Goal: Task Accomplishment & Management: Complete application form

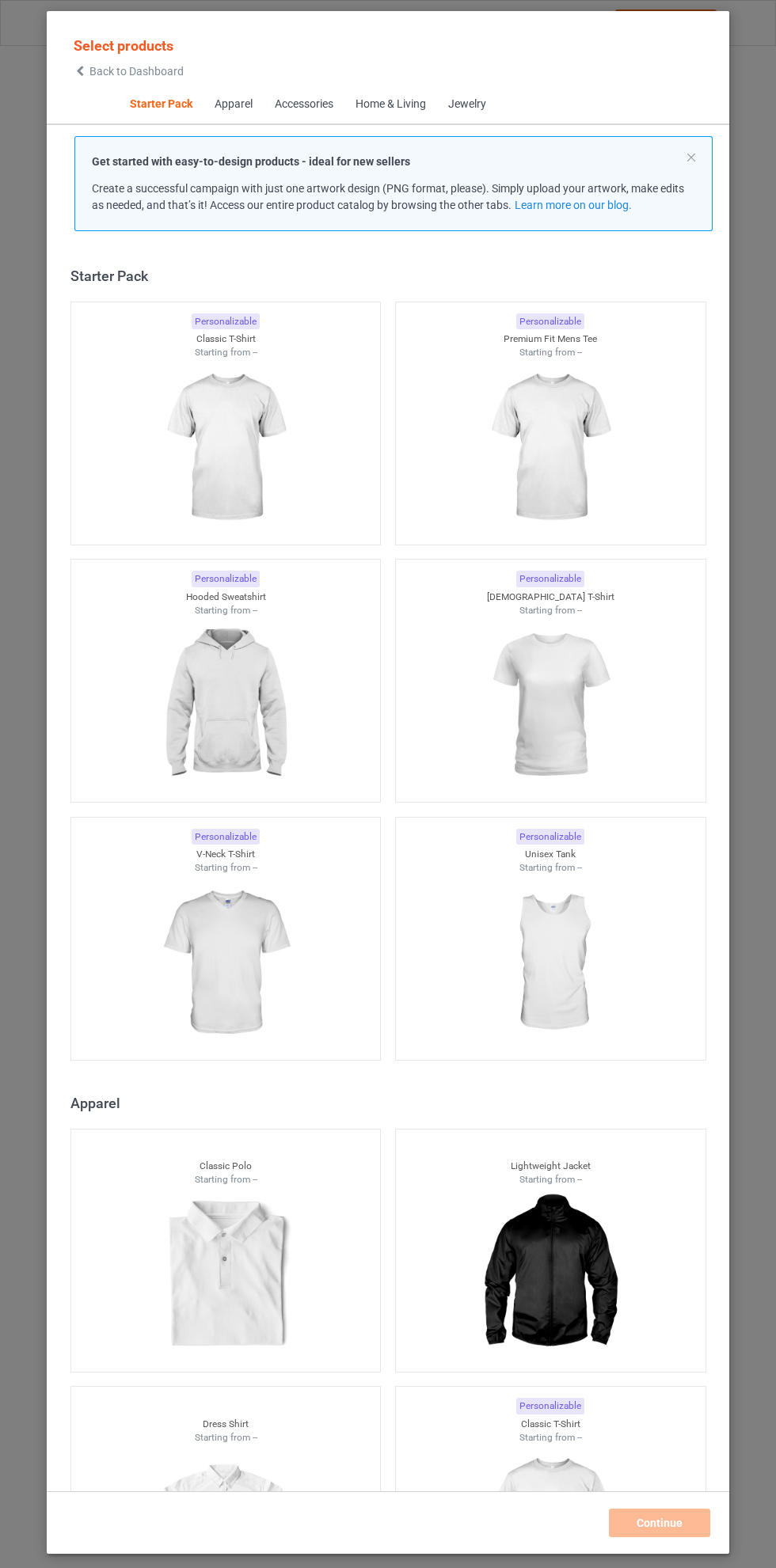
scroll to position [20, 0]
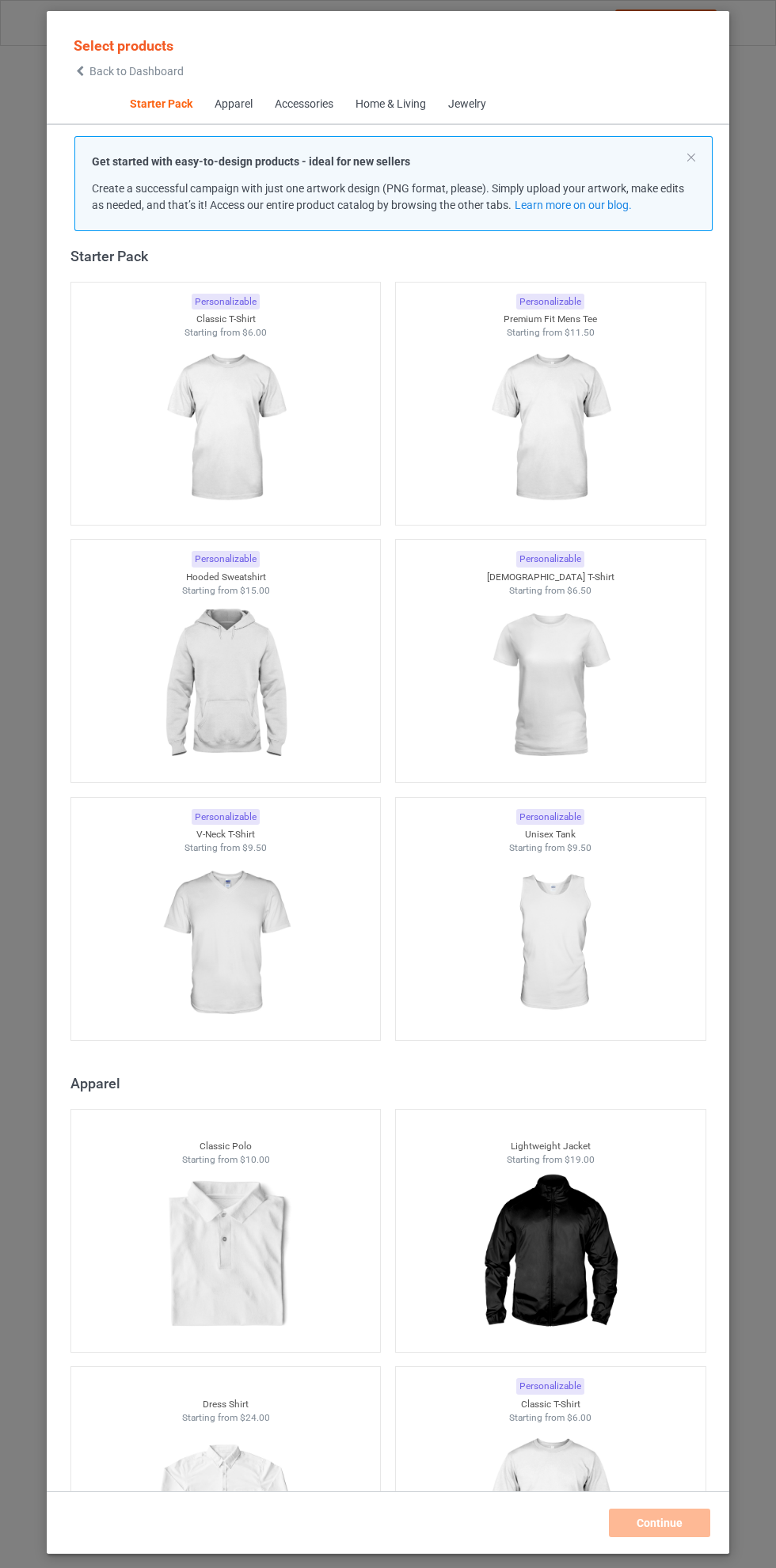
click at [217, 391] on img at bounding box center [226, 428] width 142 height 178
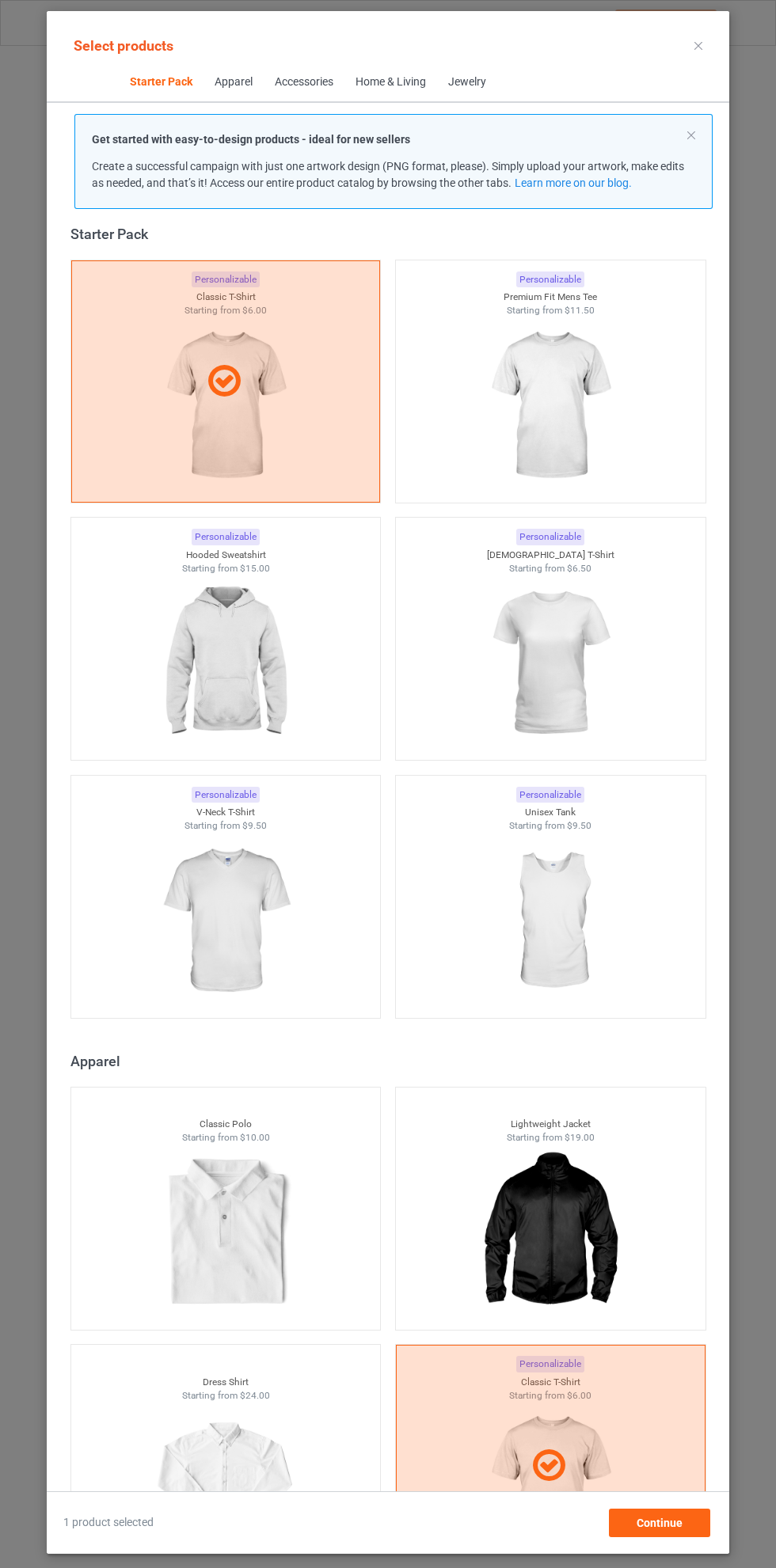
click at [239, 632] on img at bounding box center [226, 664] width 142 height 178
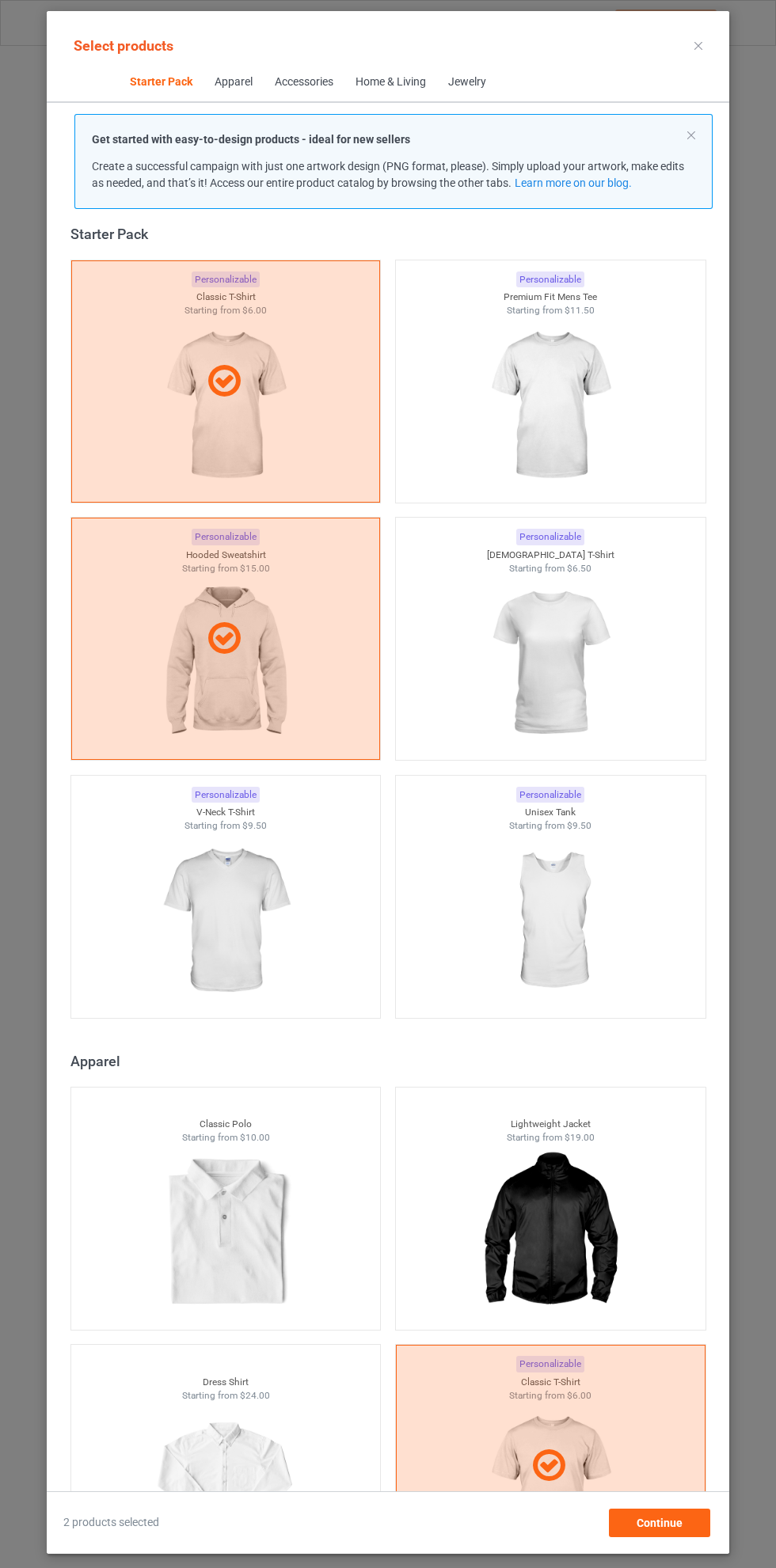
click at [562, 386] on img at bounding box center [550, 406] width 142 height 178
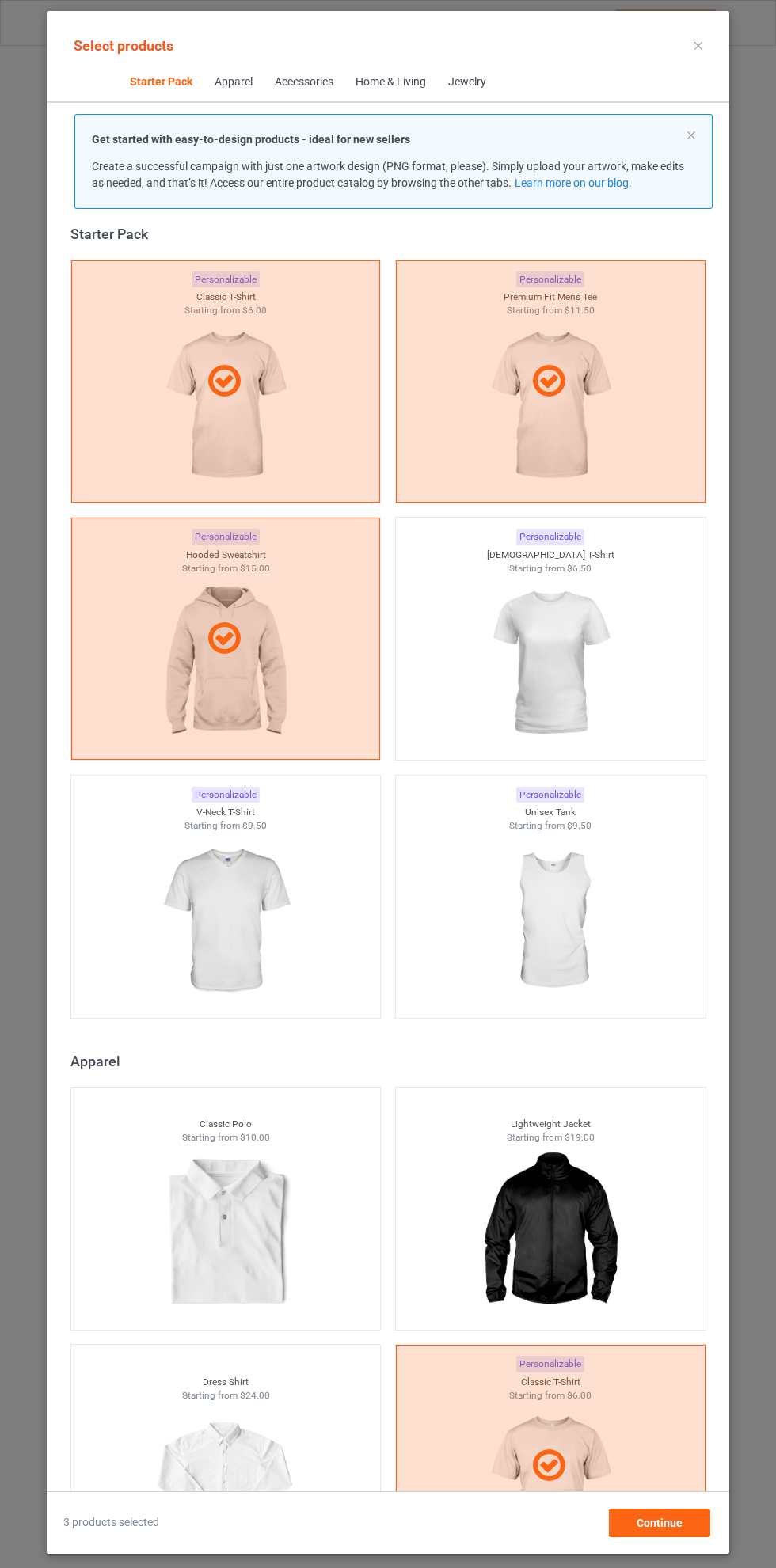
click at [630, 658] on div at bounding box center [550, 664] width 310 height 178
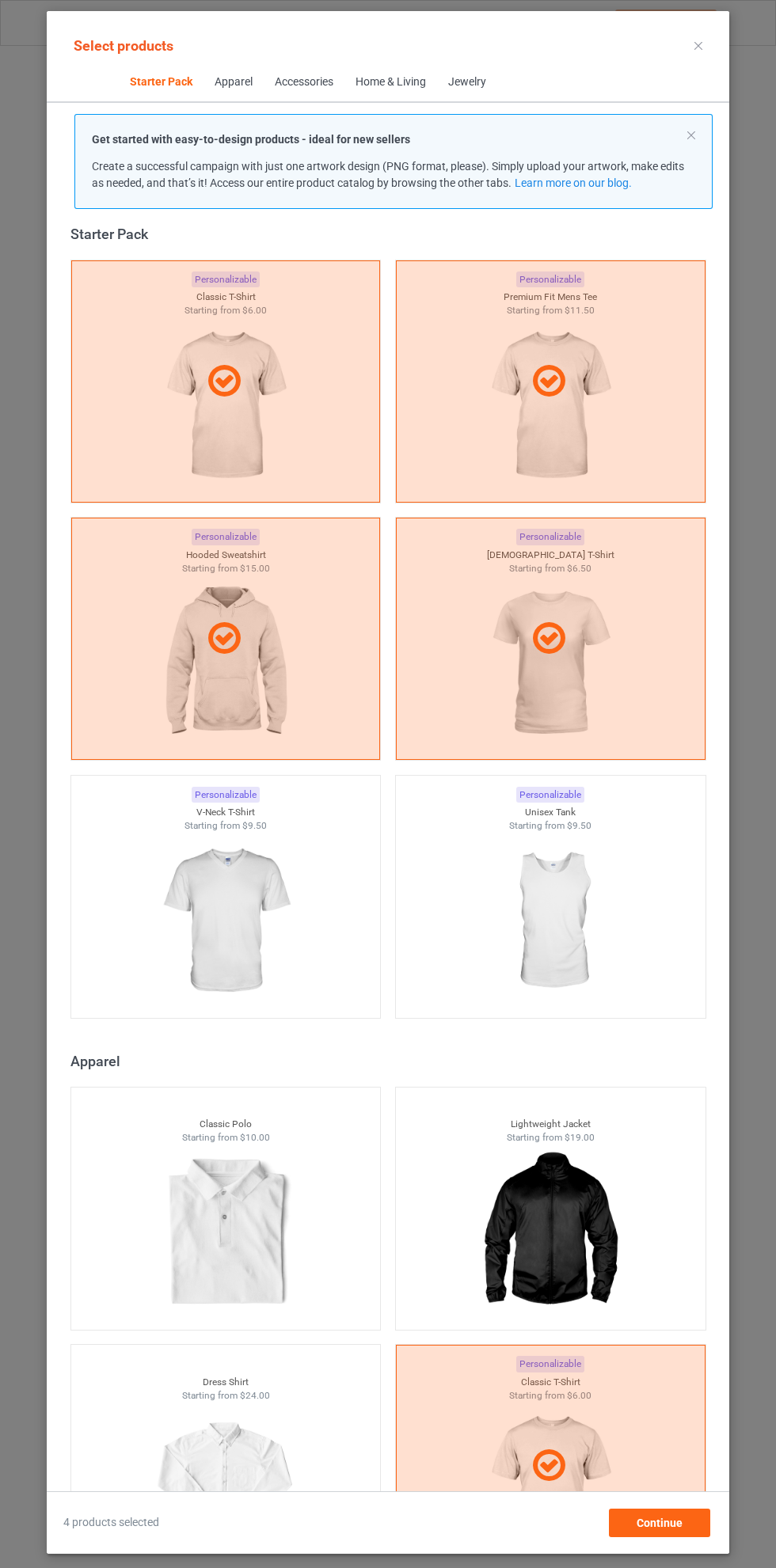
click at [698, 45] on icon at bounding box center [698, 46] width 8 height 8
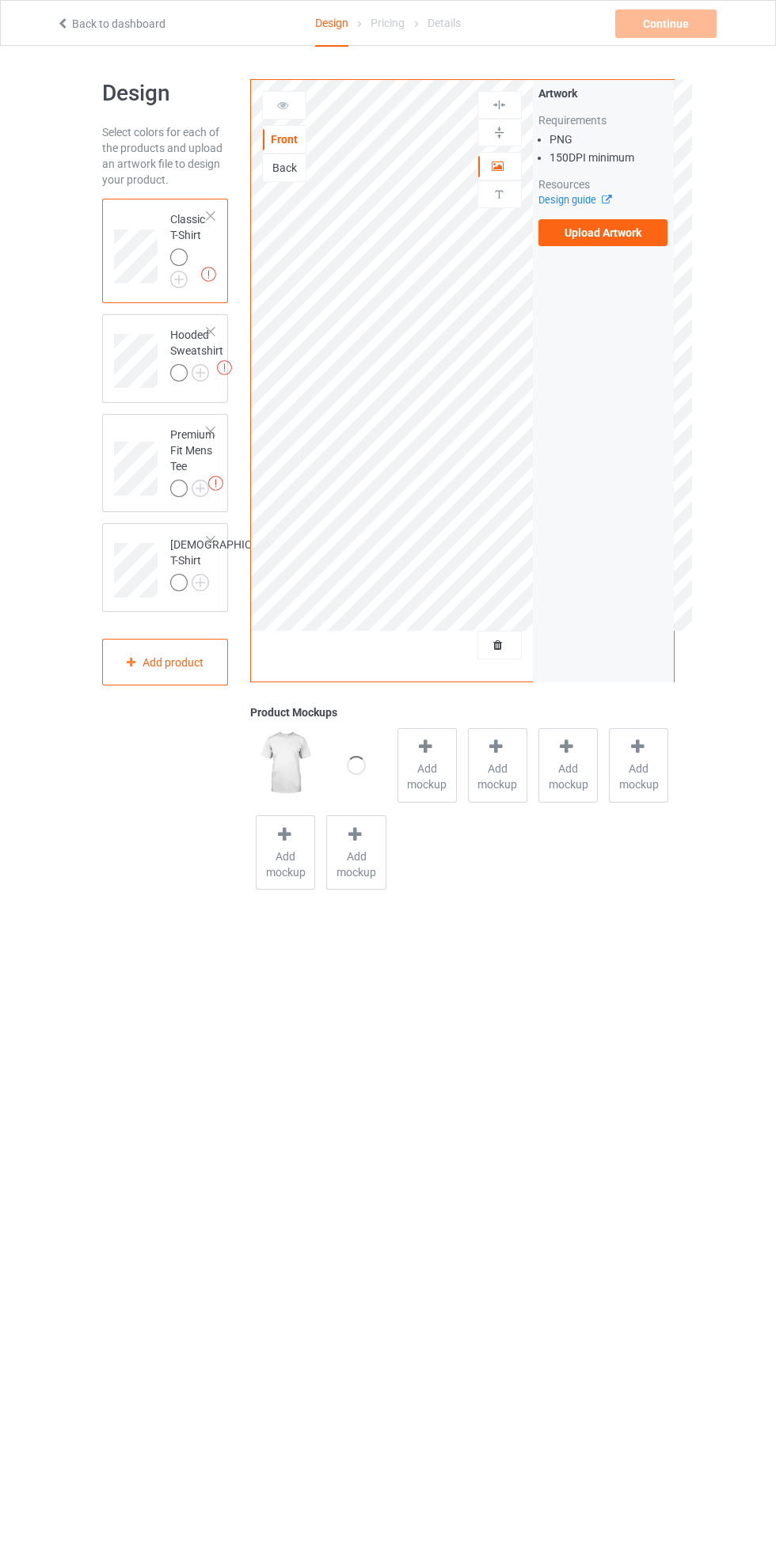
click at [285, 178] on div "Back" at bounding box center [284, 168] width 44 height 29
click at [285, 179] on div "Back" at bounding box center [284, 168] width 44 height 29
click at [303, 175] on div "Back" at bounding box center [284, 168] width 43 height 16
click at [627, 243] on label "Upload Artwork" at bounding box center [603, 233] width 130 height 27
click at [0, 0] on input "Upload Artwork" at bounding box center [0, 0] width 0 height 0
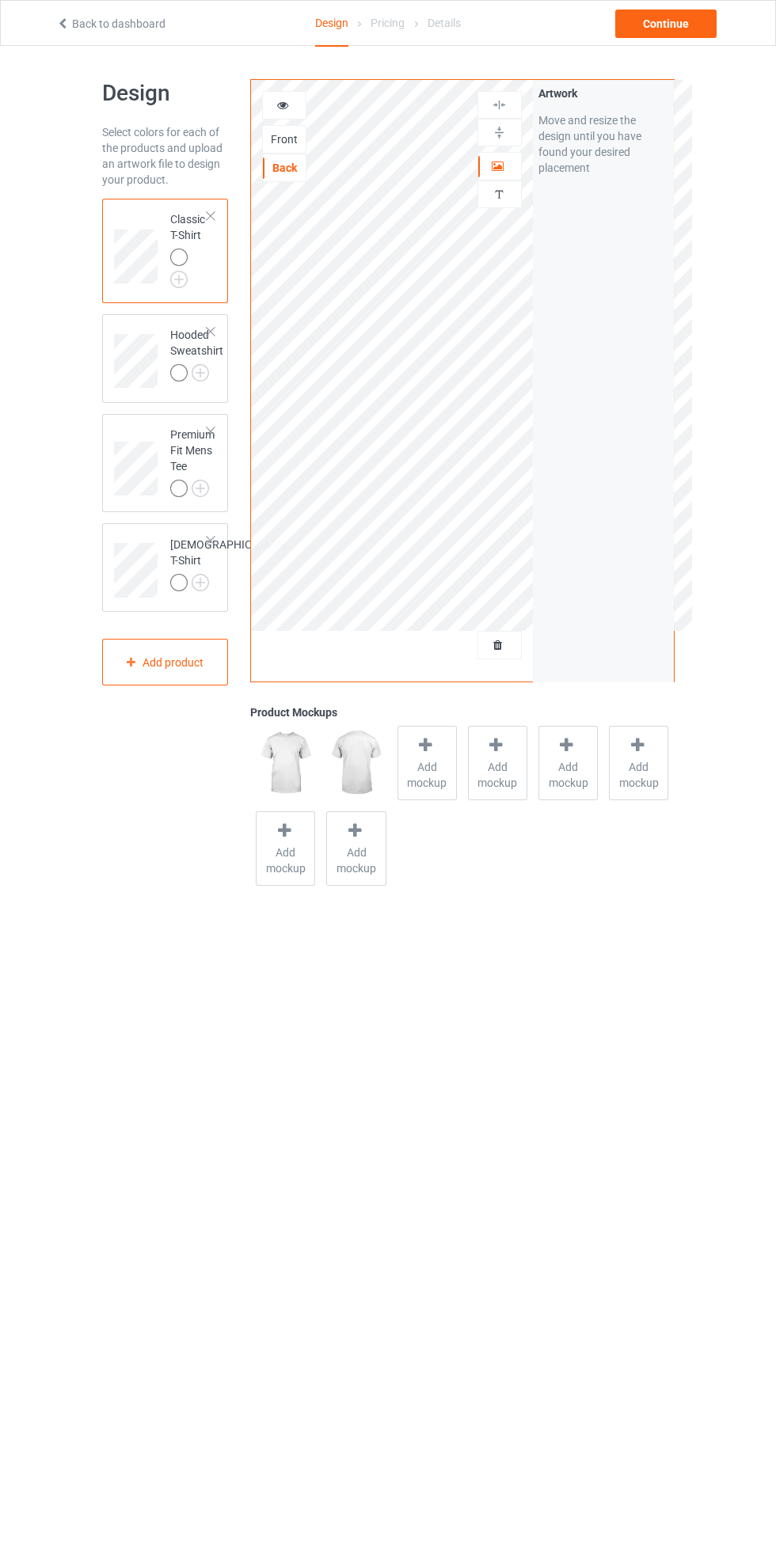
click at [0, 0] on img at bounding box center [0, 0] width 0 height 0
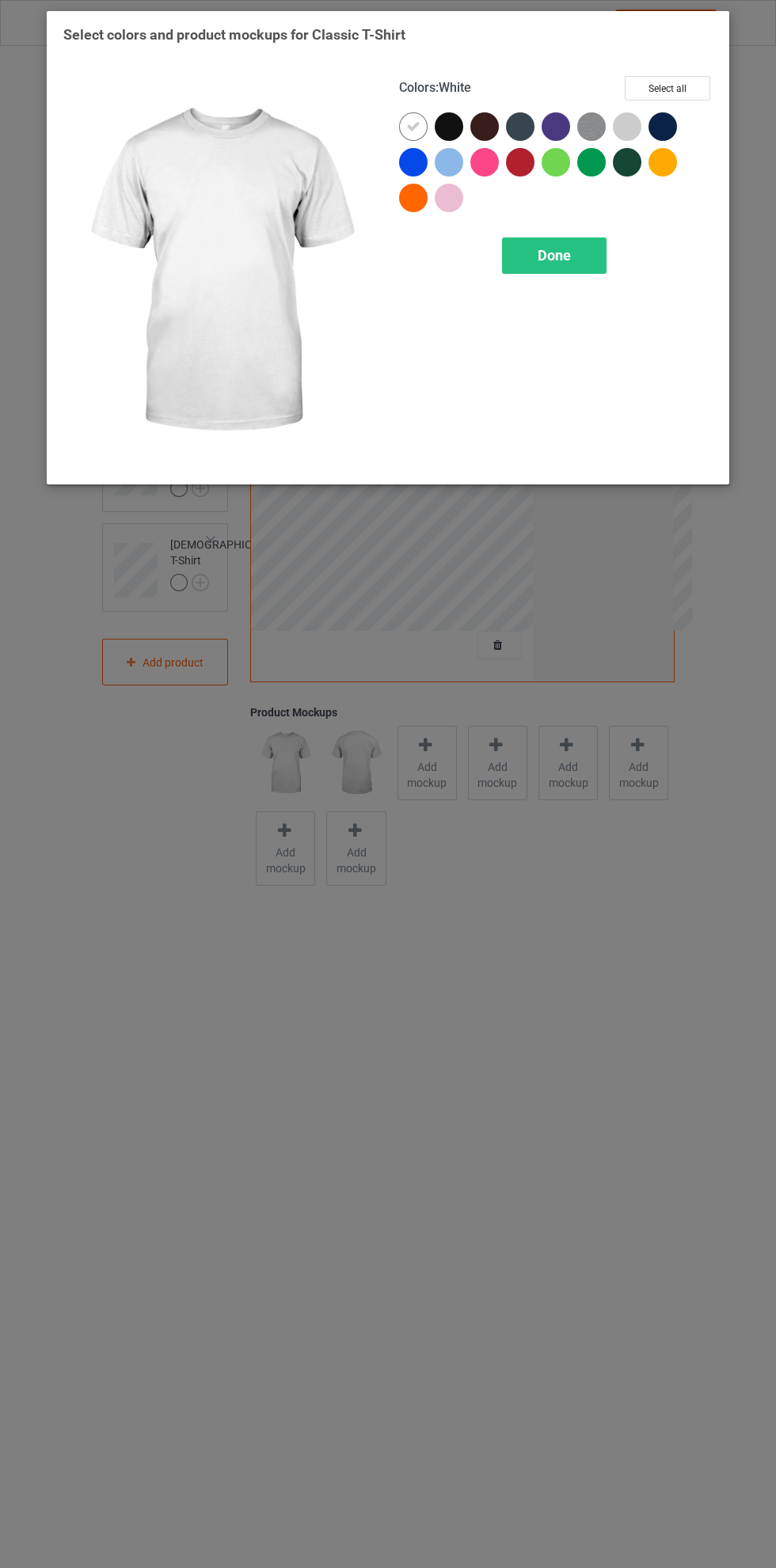
click at [464, 129] on div at bounding box center [452, 131] width 36 height 36
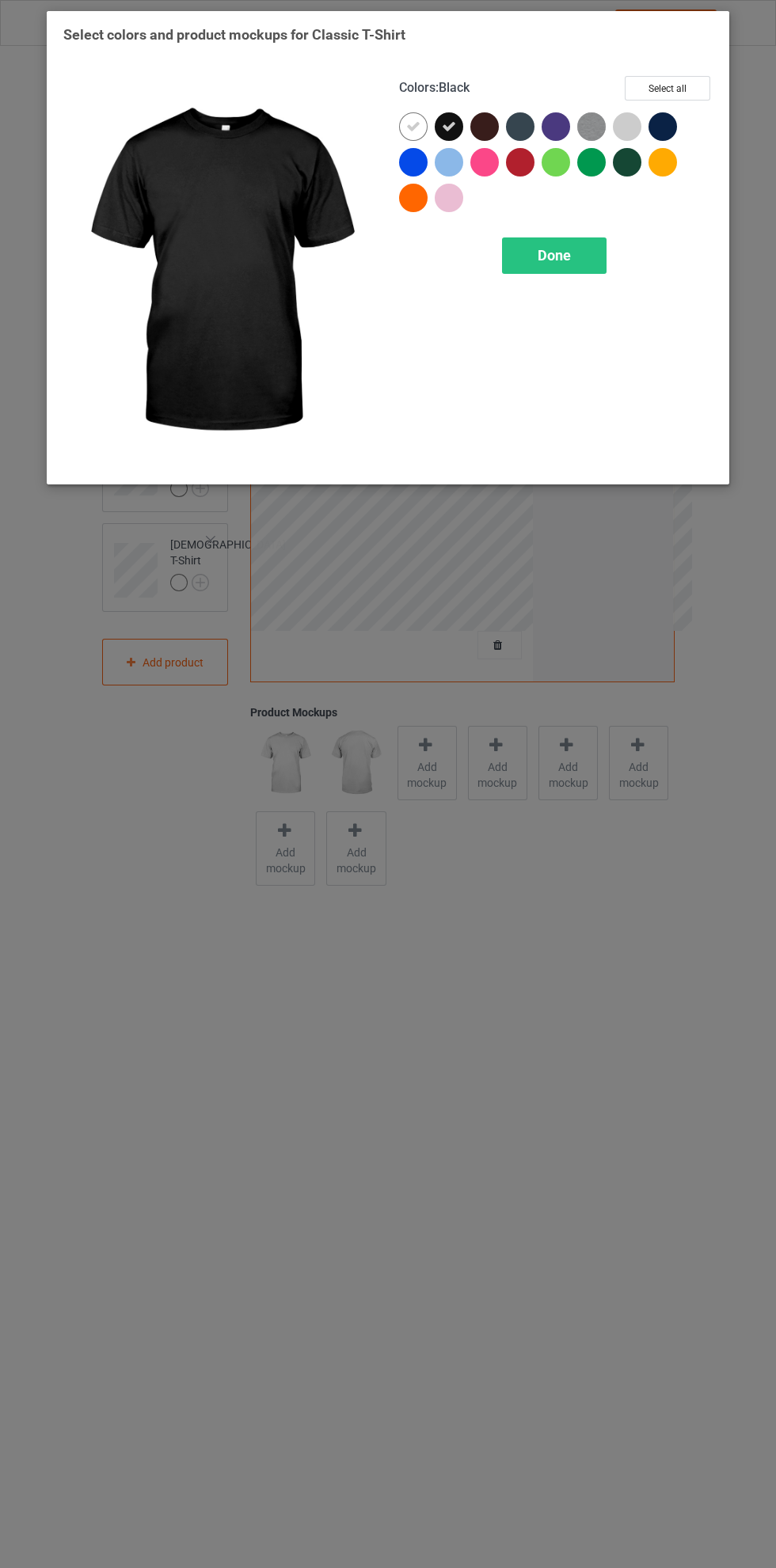
click at [413, 126] on icon at bounding box center [413, 127] width 14 height 14
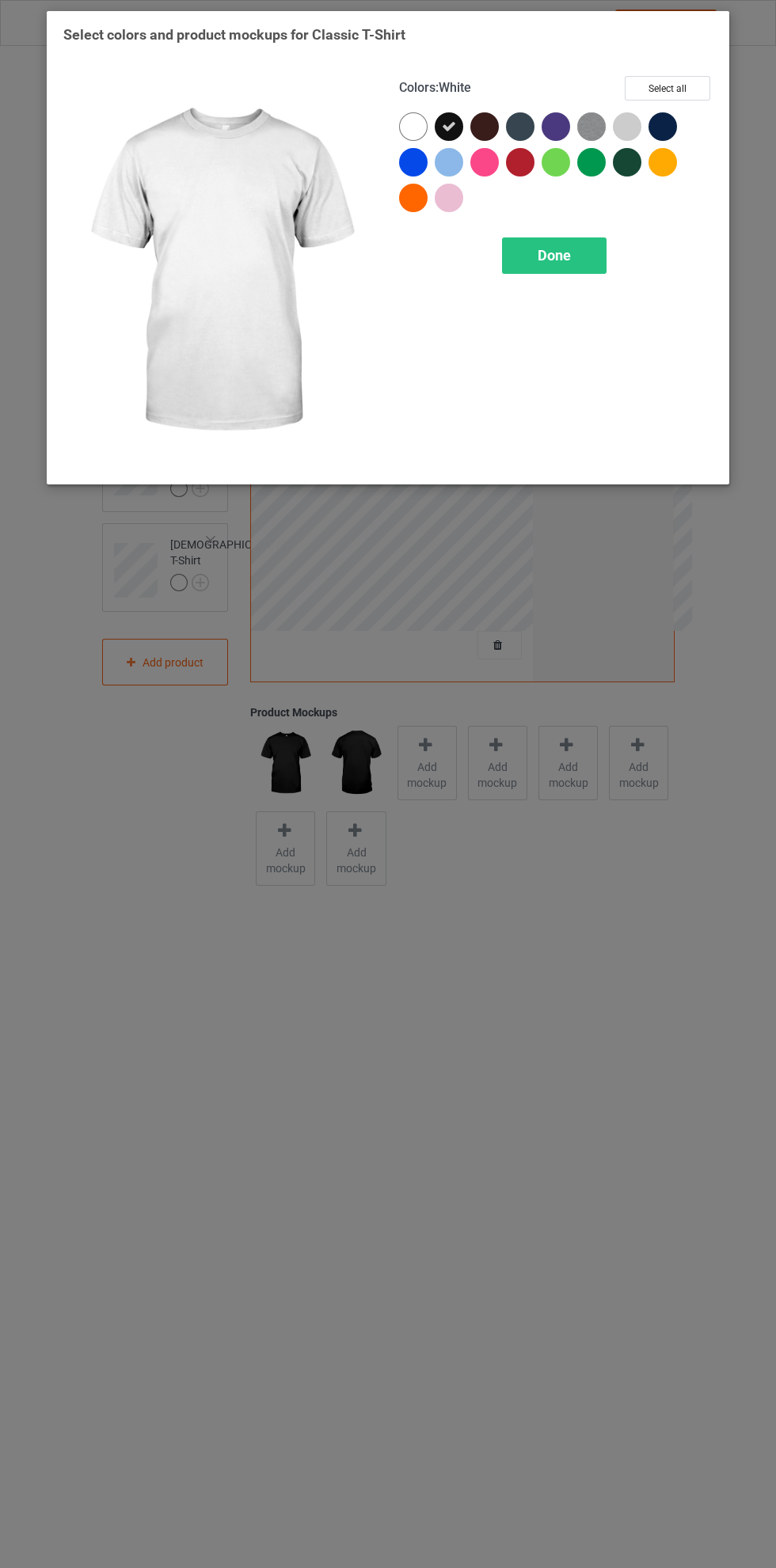
click at [671, 128] on div at bounding box center [662, 127] width 29 height 29
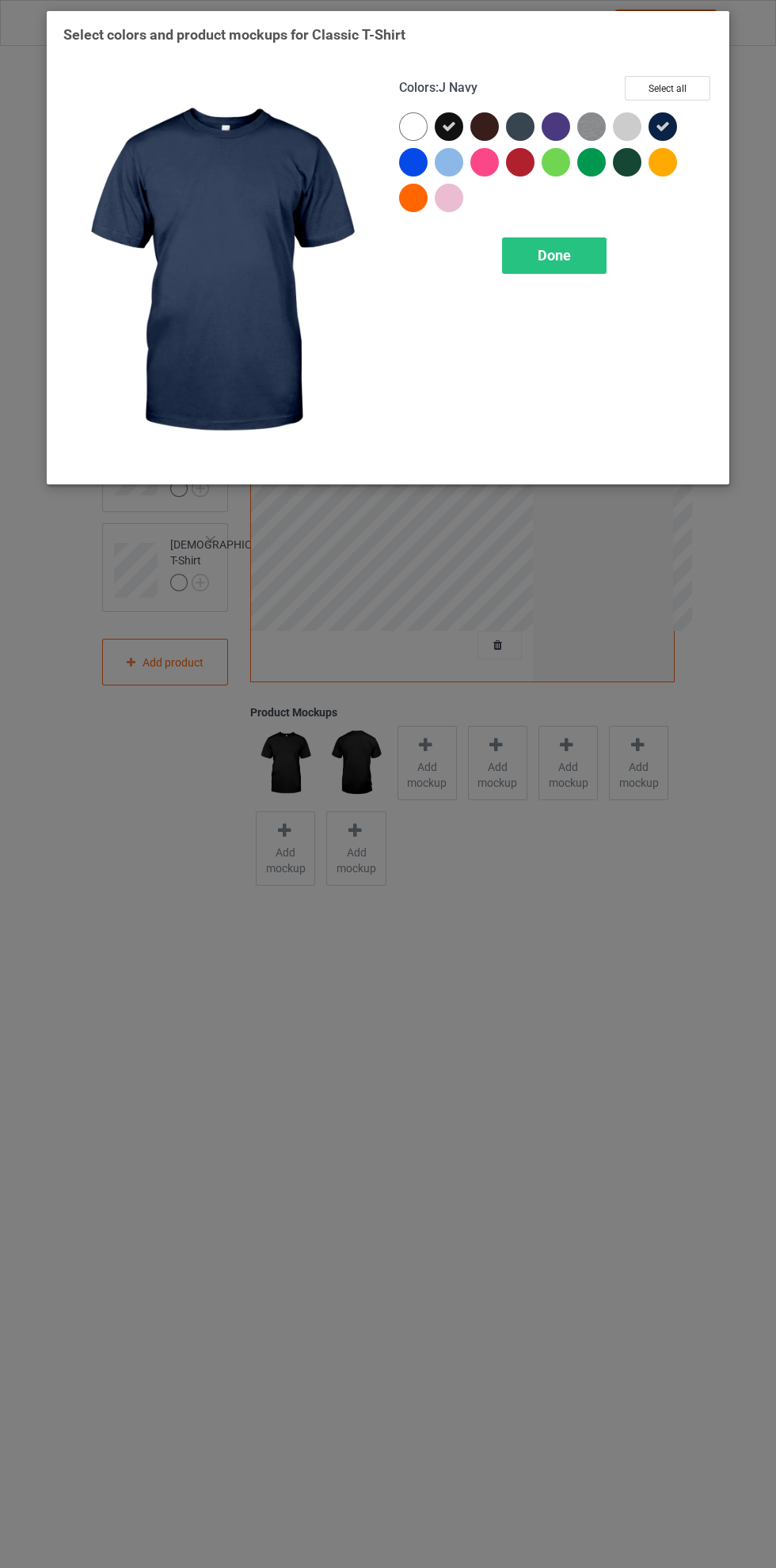
click at [526, 118] on div at bounding box center [520, 127] width 29 height 29
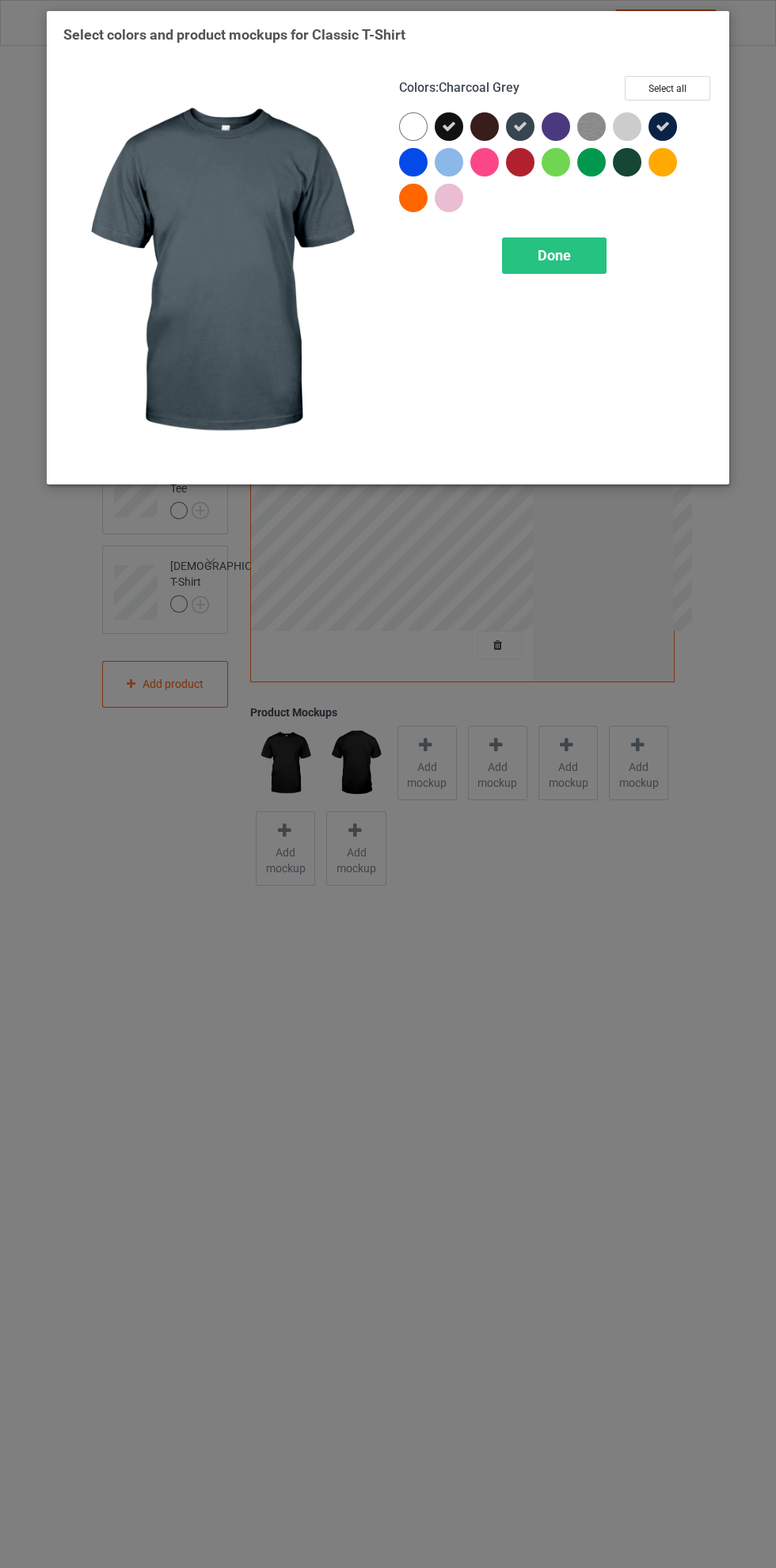
click at [579, 247] on div "Done" at bounding box center [554, 256] width 105 height 36
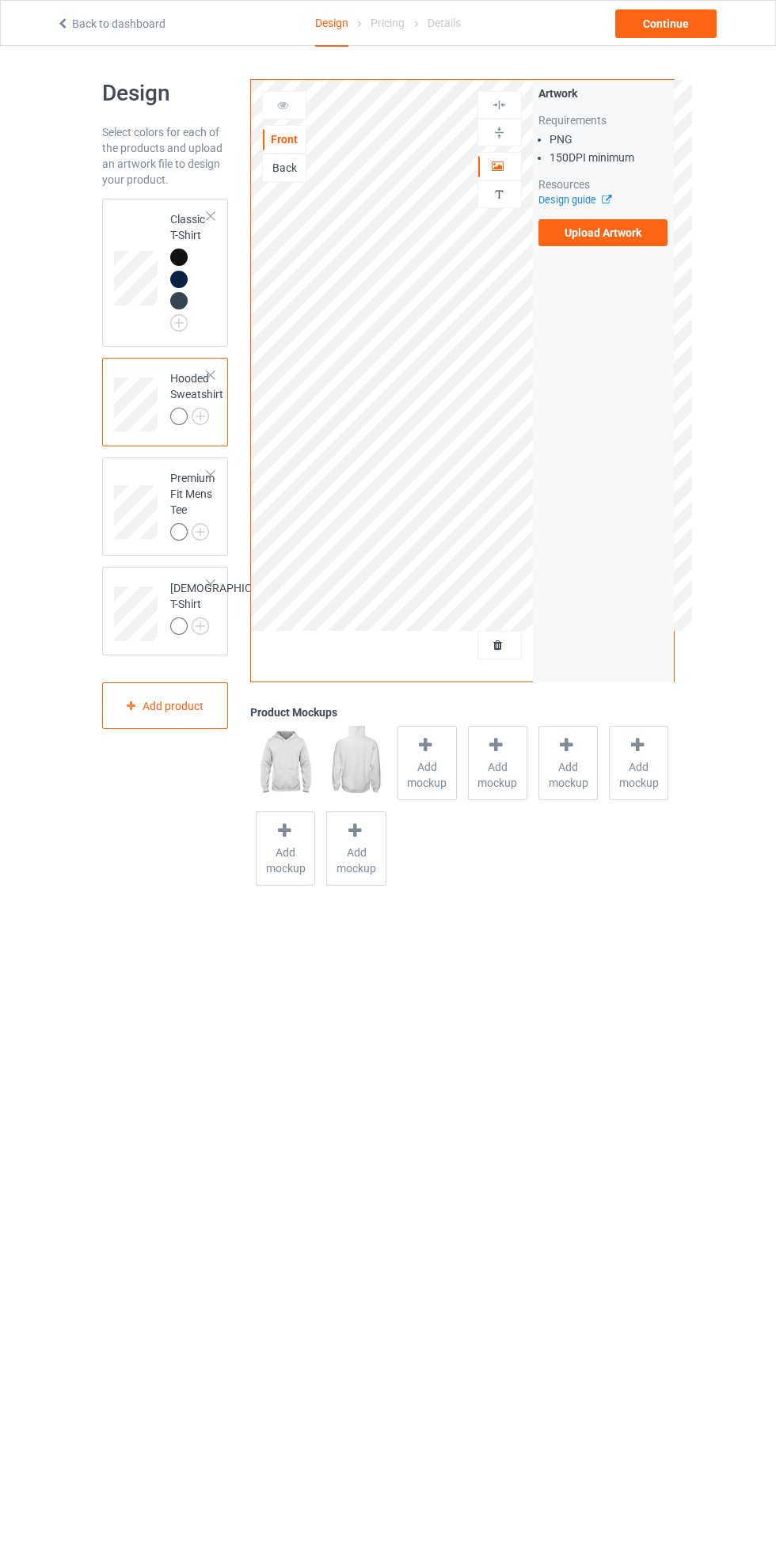
click at [304, 172] on div "Back" at bounding box center [284, 168] width 43 height 16
click at [0, 0] on img at bounding box center [0, 0] width 0 height 0
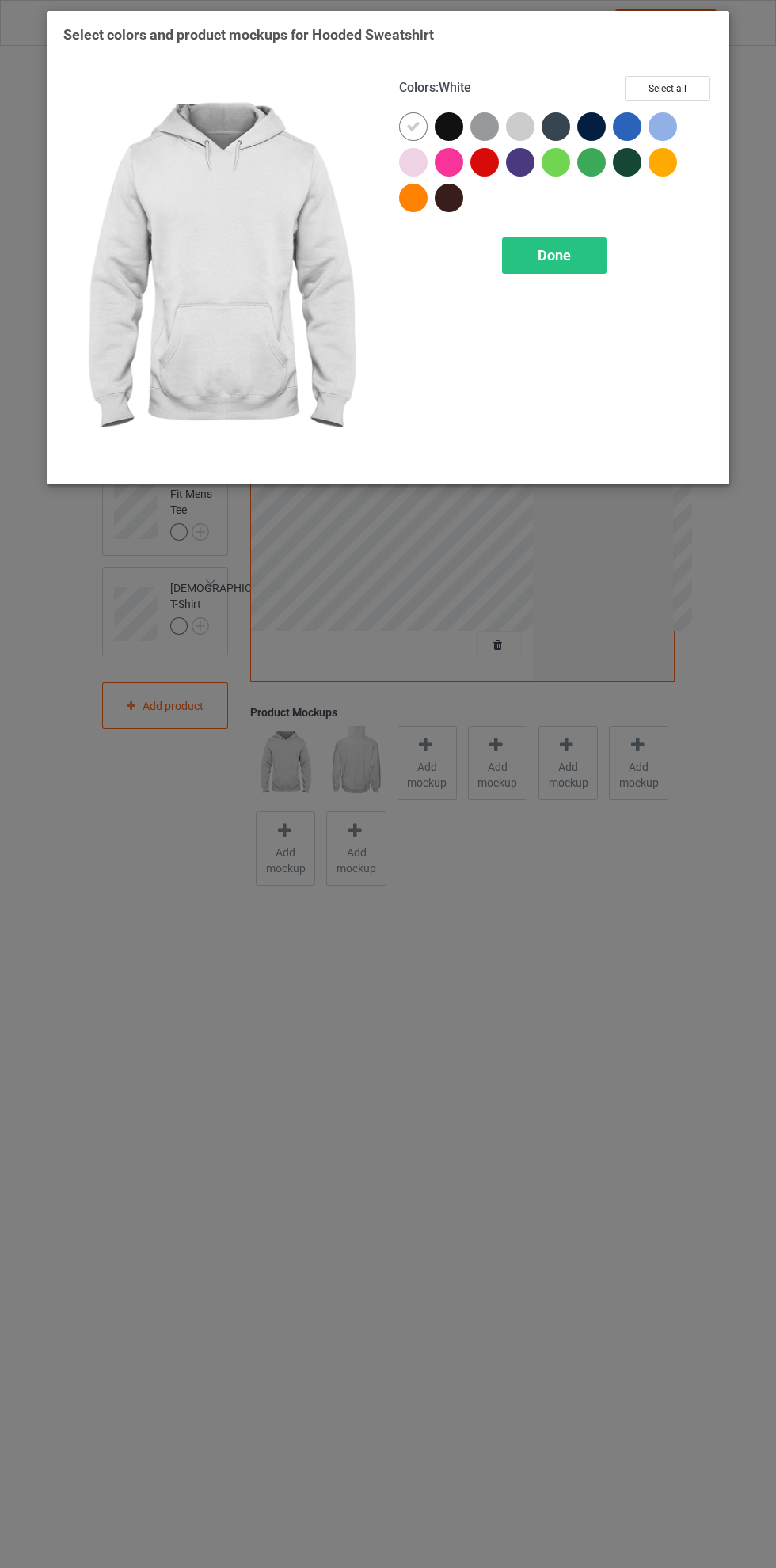
click at [457, 132] on div at bounding box center [448, 127] width 29 height 29
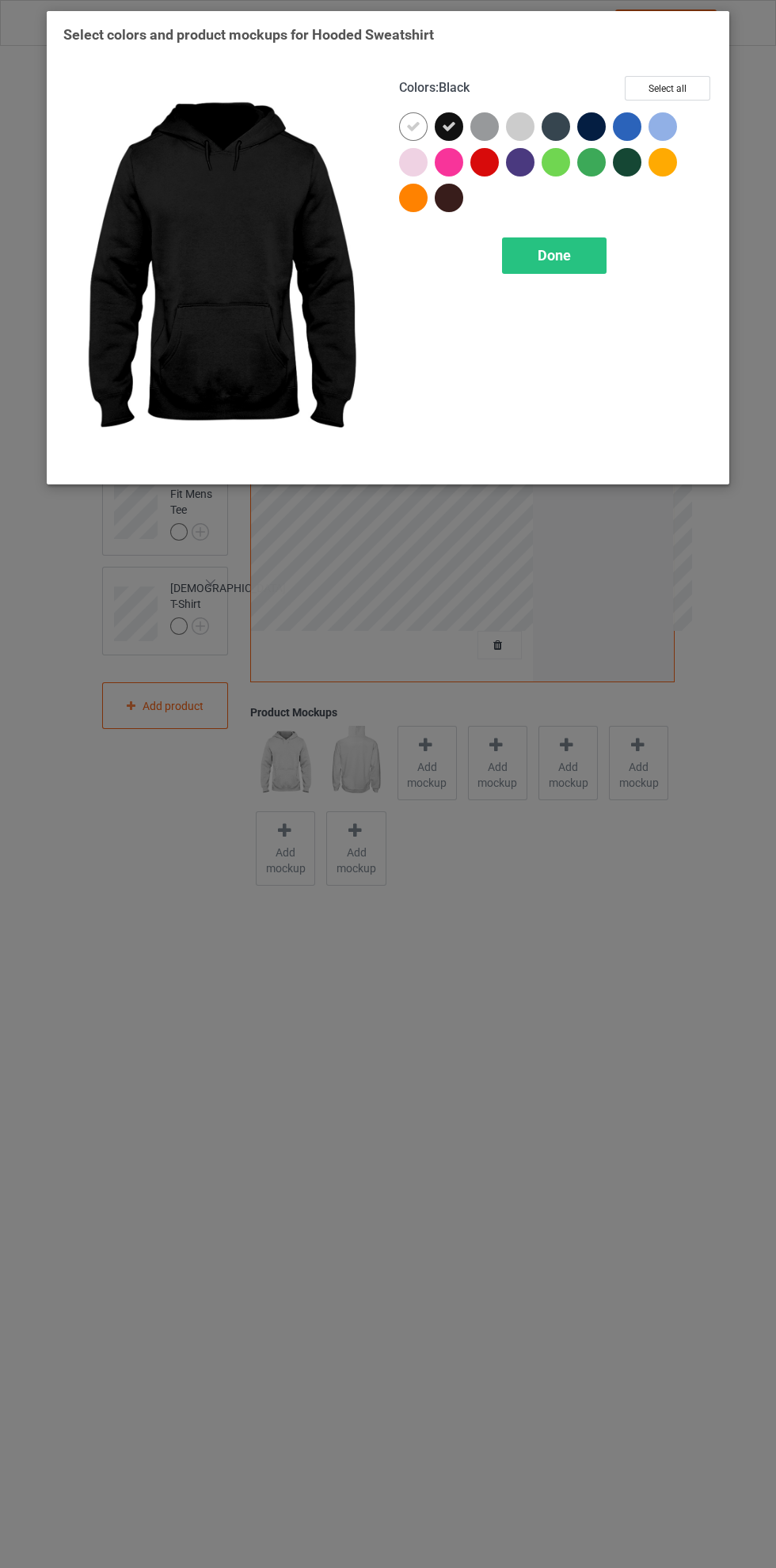
click at [415, 132] on icon at bounding box center [413, 127] width 14 height 14
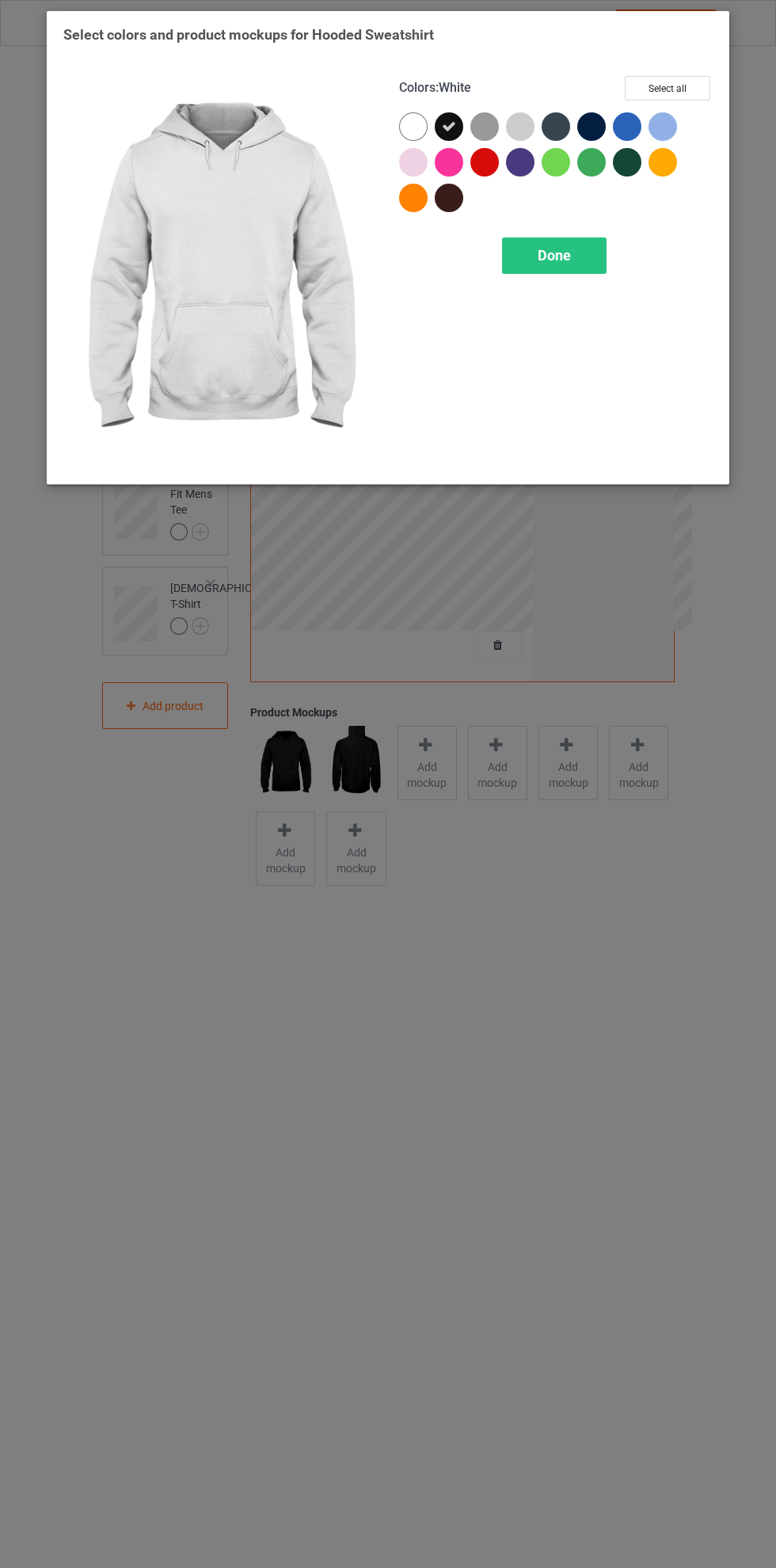
click at [610, 132] on div at bounding box center [595, 131] width 36 height 36
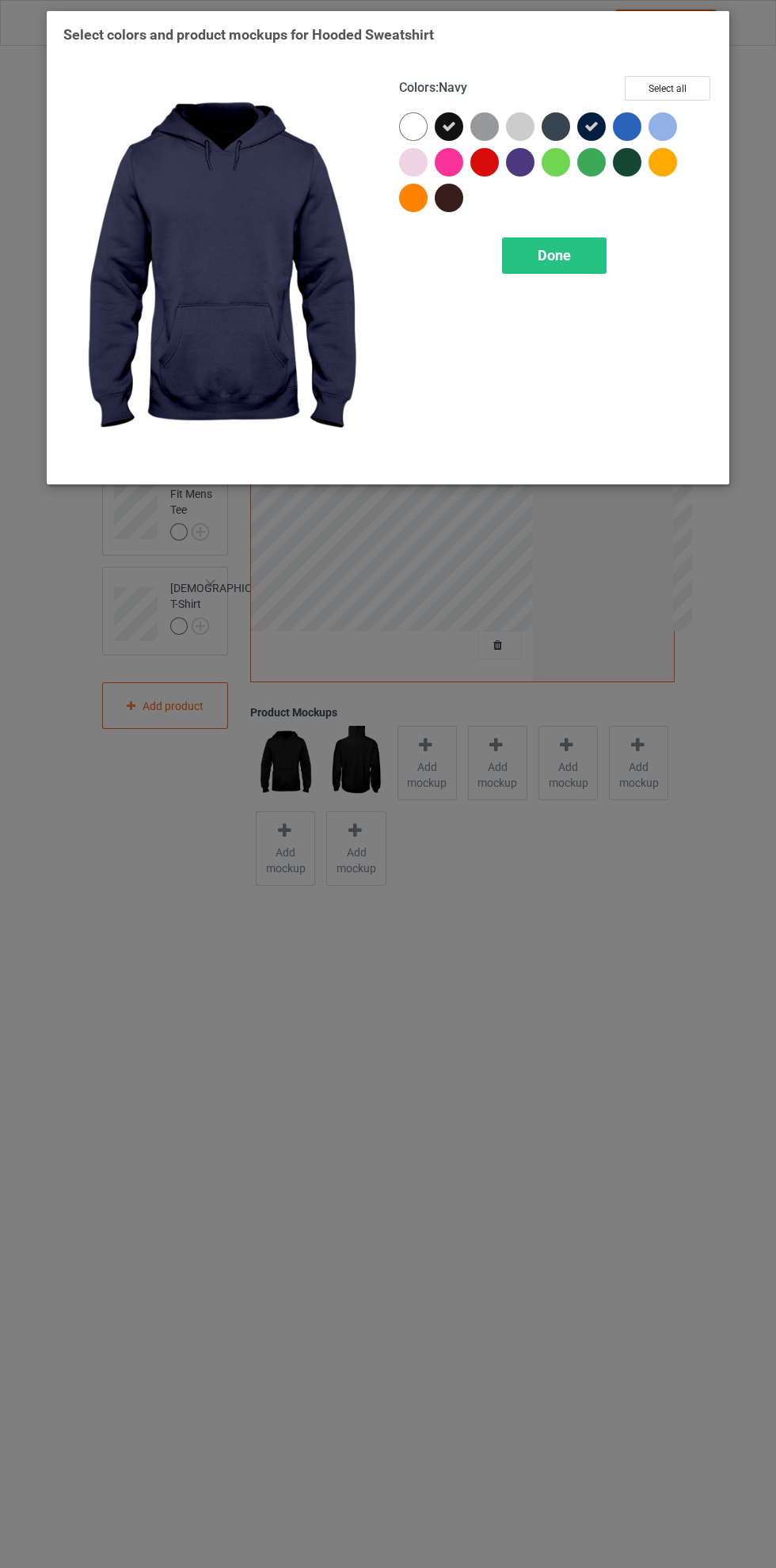
click at [563, 114] on div at bounding box center [555, 127] width 29 height 29
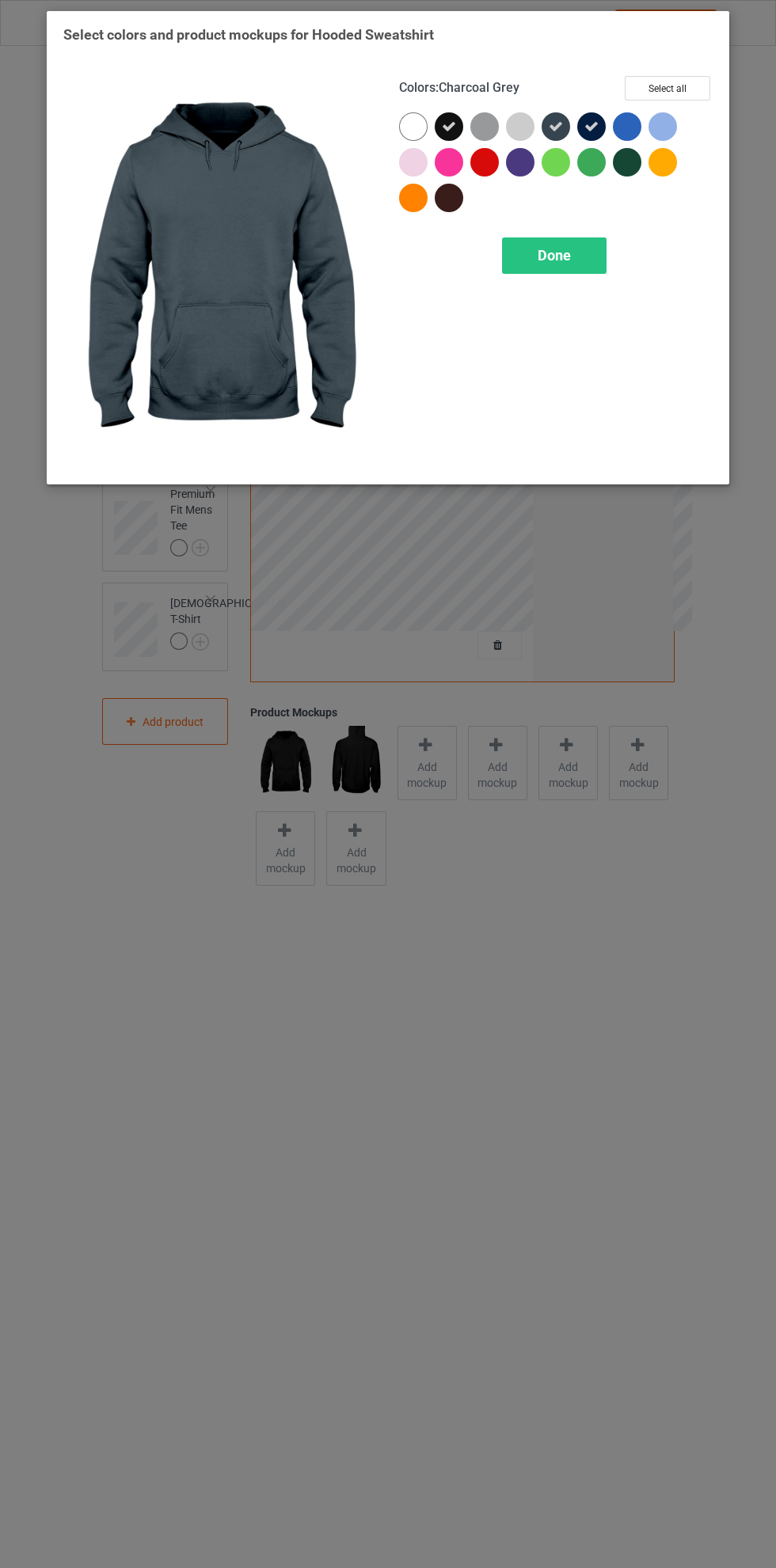
click at [658, 162] on div at bounding box center [662, 162] width 29 height 29
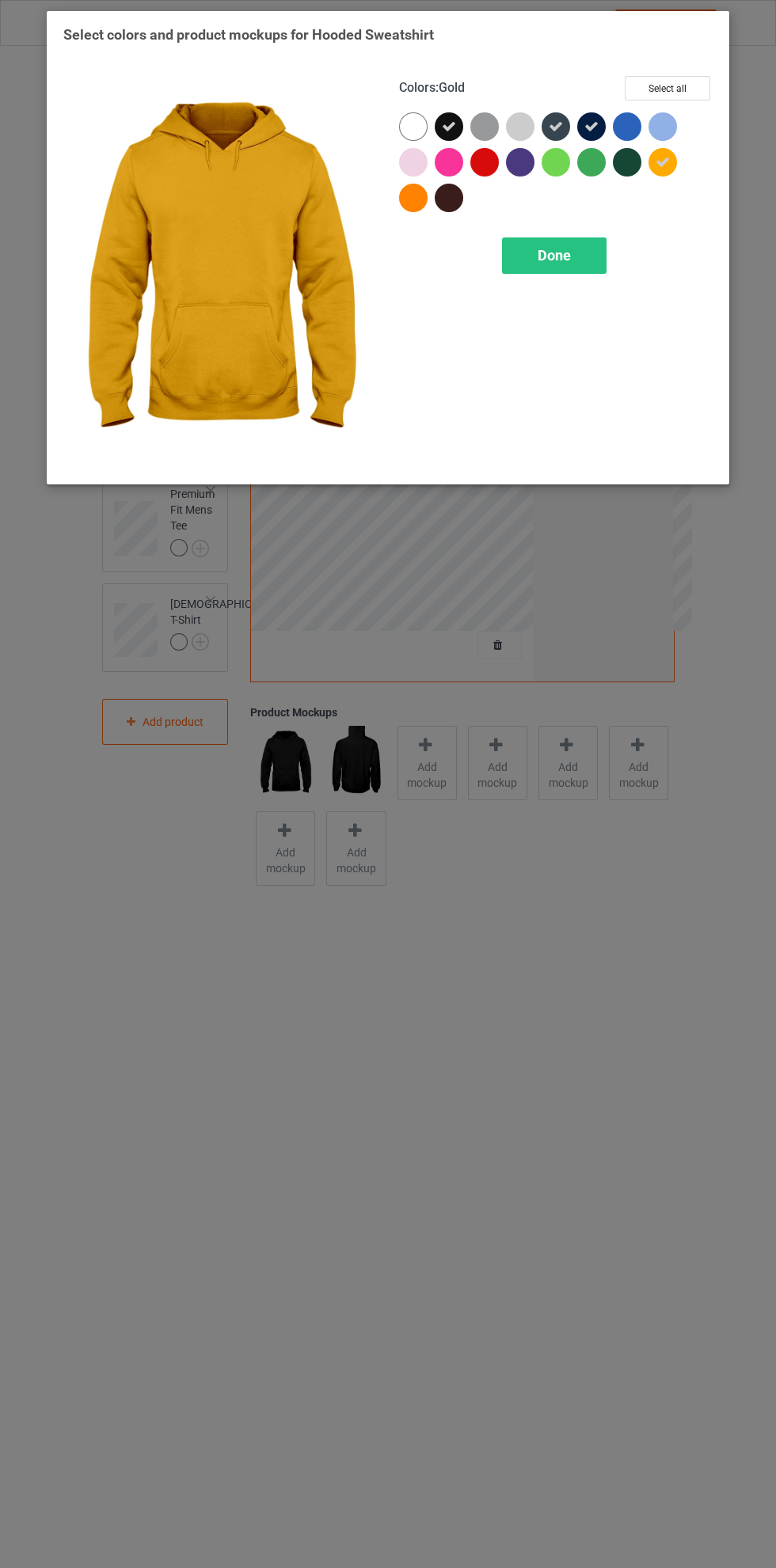
click at [630, 155] on div at bounding box center [627, 162] width 29 height 29
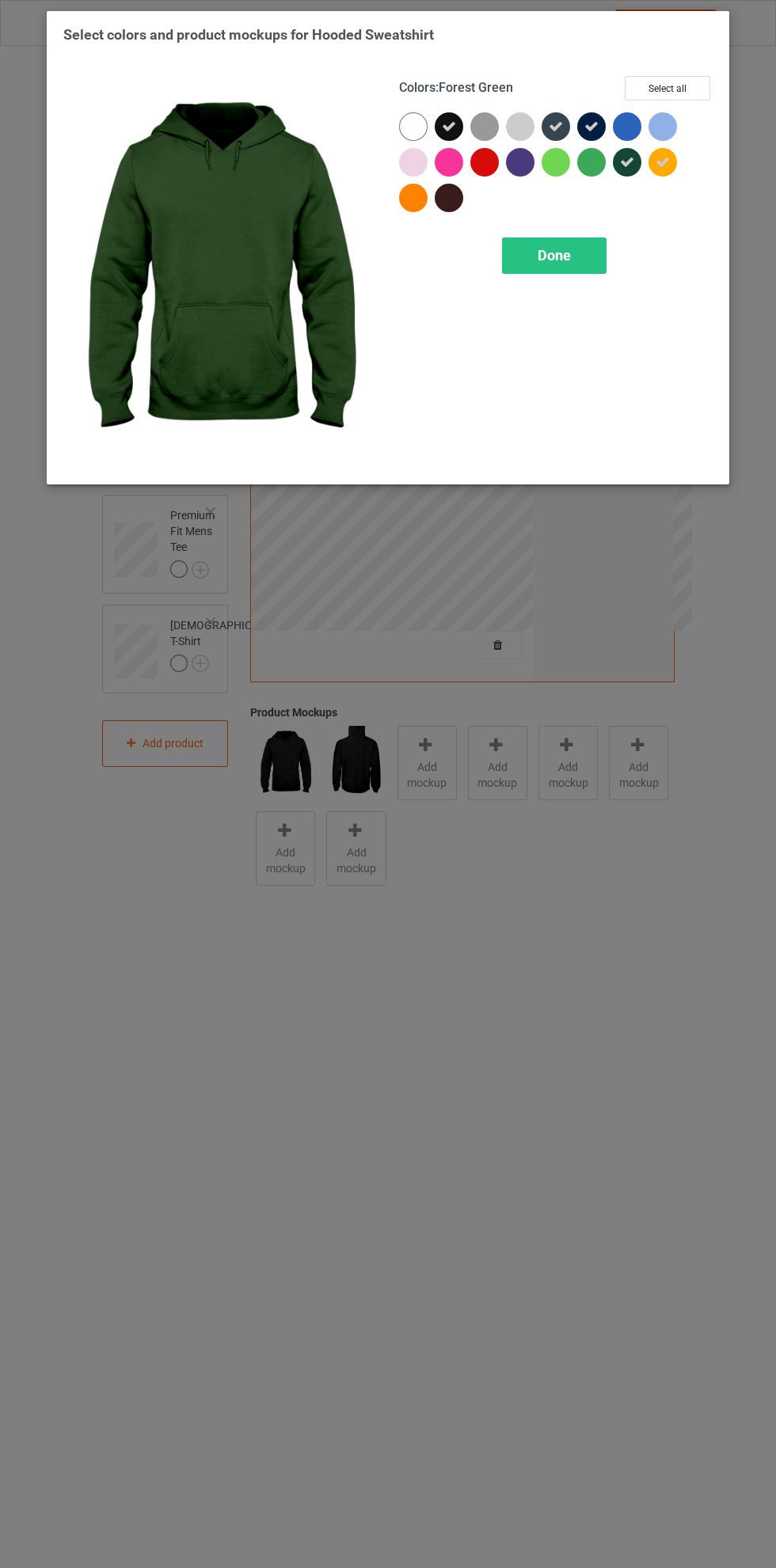
click at [663, 162] on icon at bounding box center [662, 162] width 14 height 14
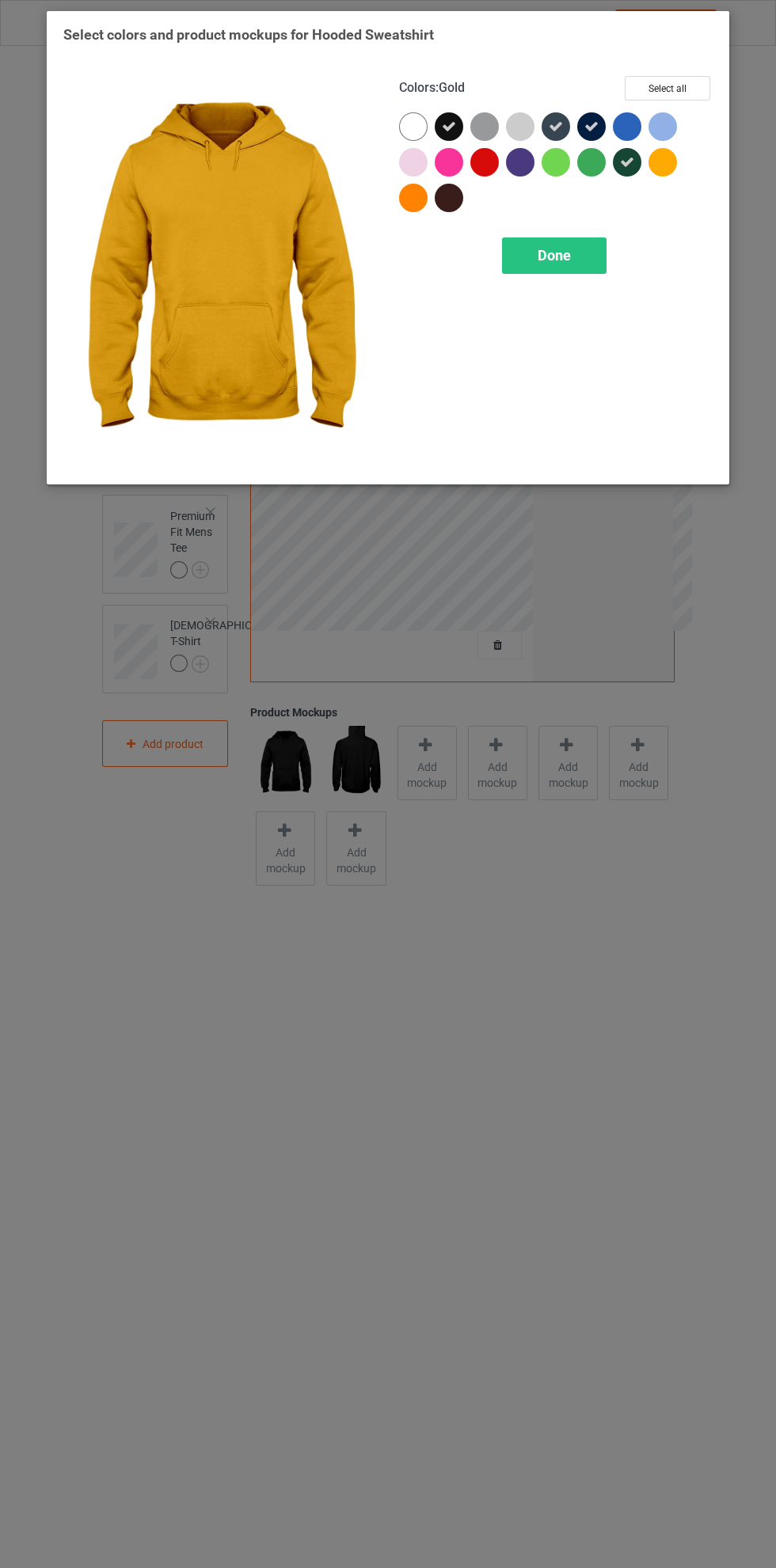
click at [569, 255] on span "Done" at bounding box center [553, 255] width 33 height 17
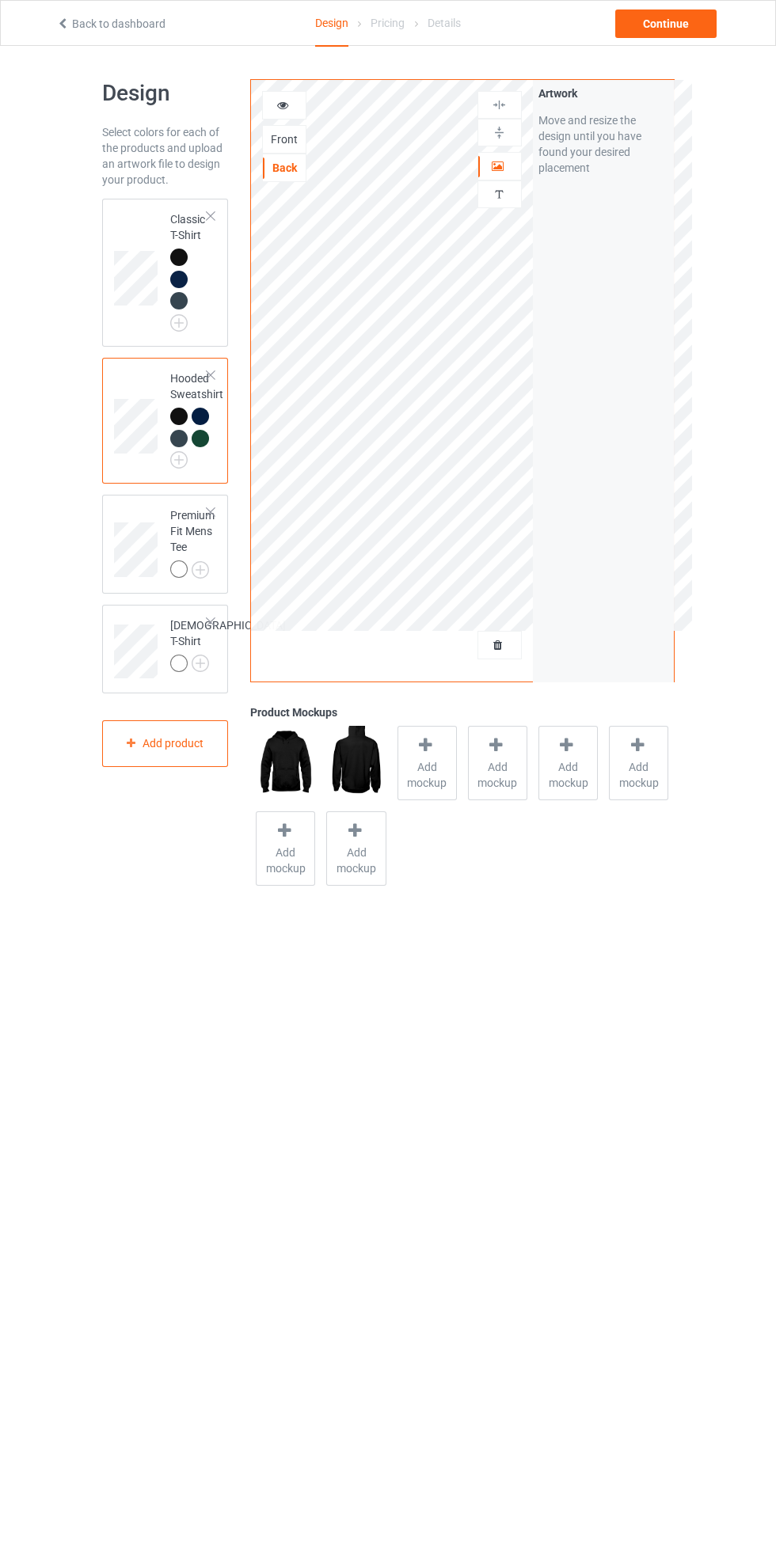
click at [220, 564] on td "Premium Fit Mens Tee" at bounding box center [193, 544] width 62 height 86
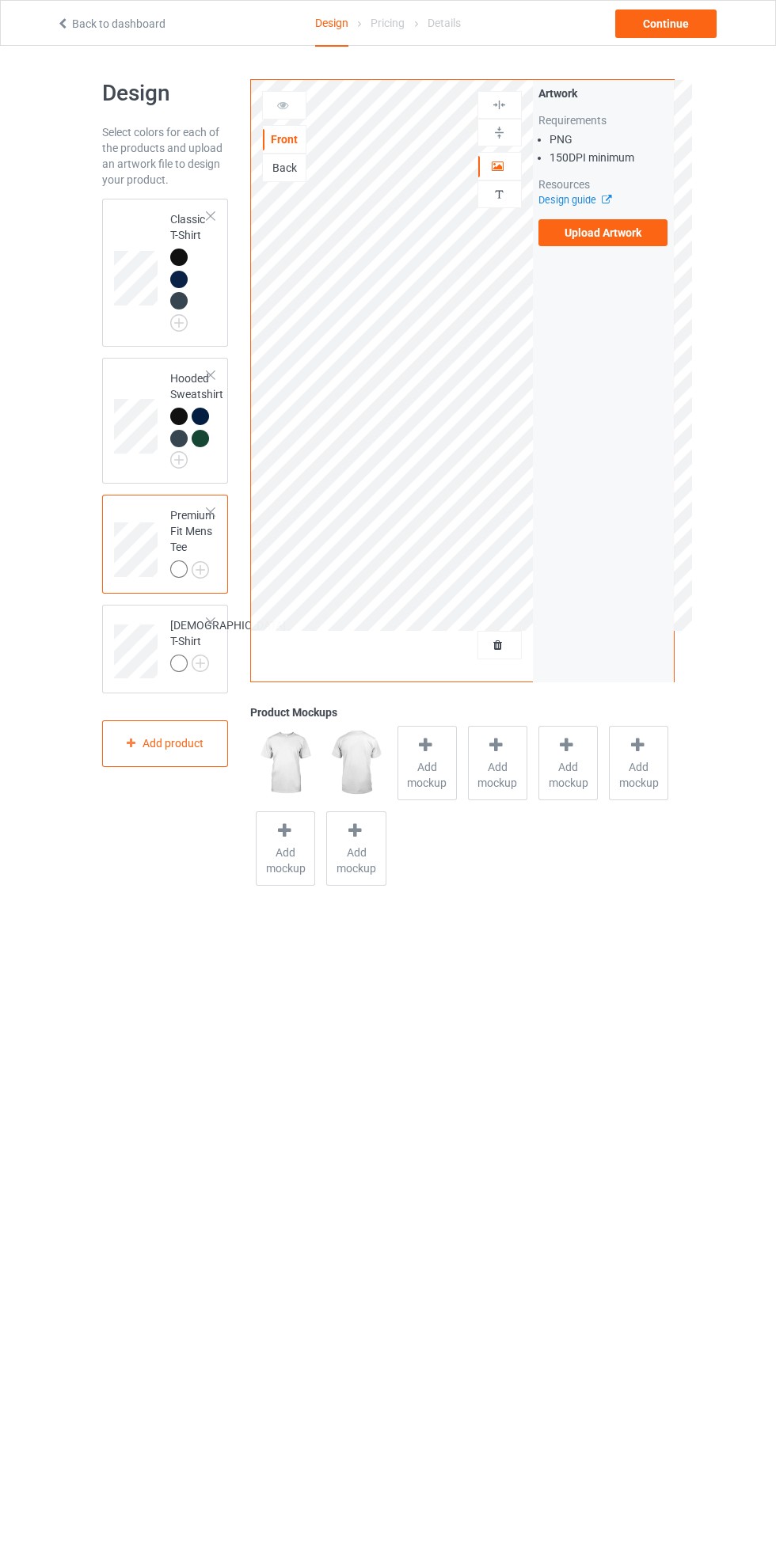
click at [0, 0] on img at bounding box center [0, 0] width 0 height 0
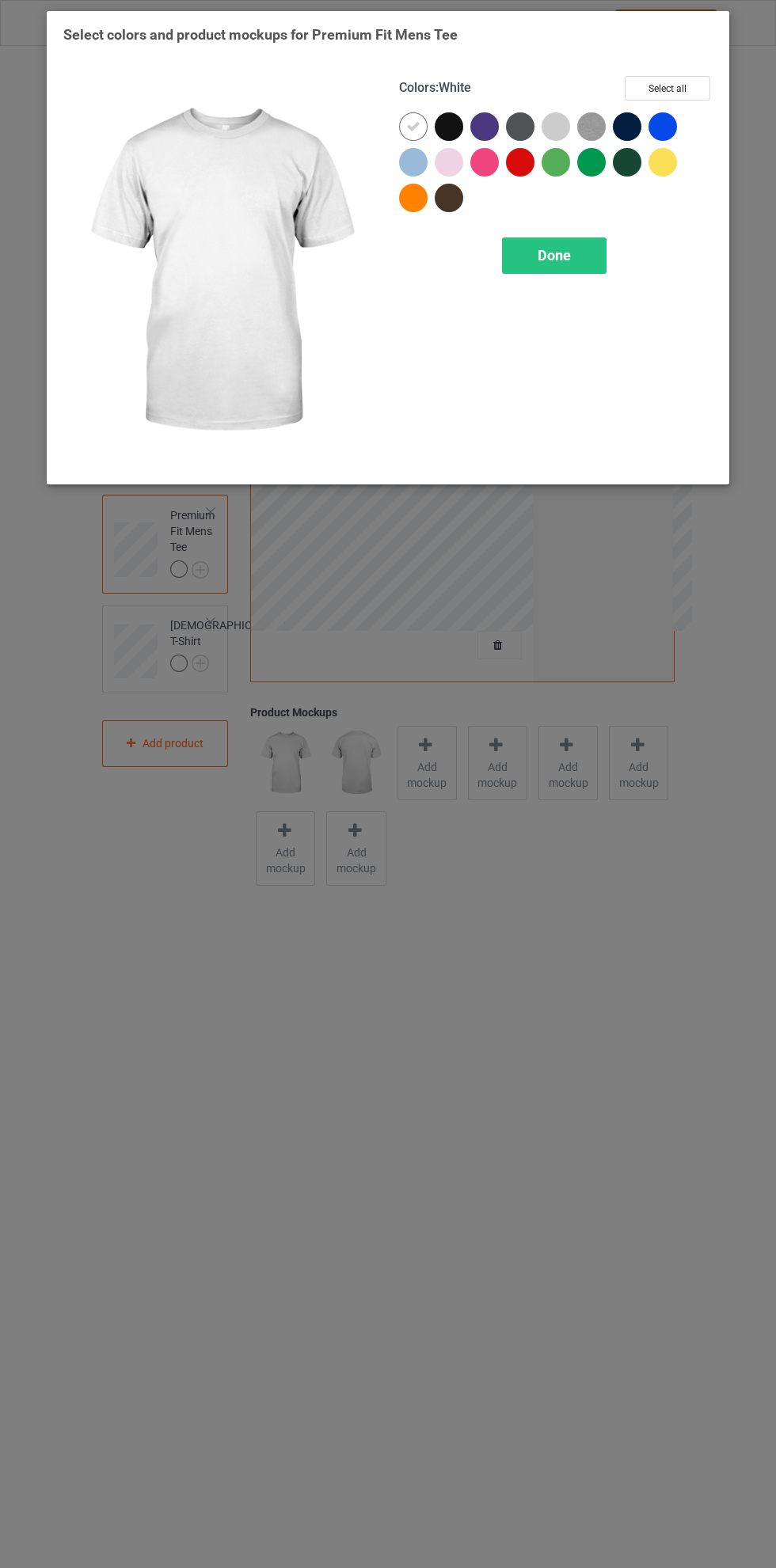
click at [458, 124] on div at bounding box center [448, 127] width 29 height 29
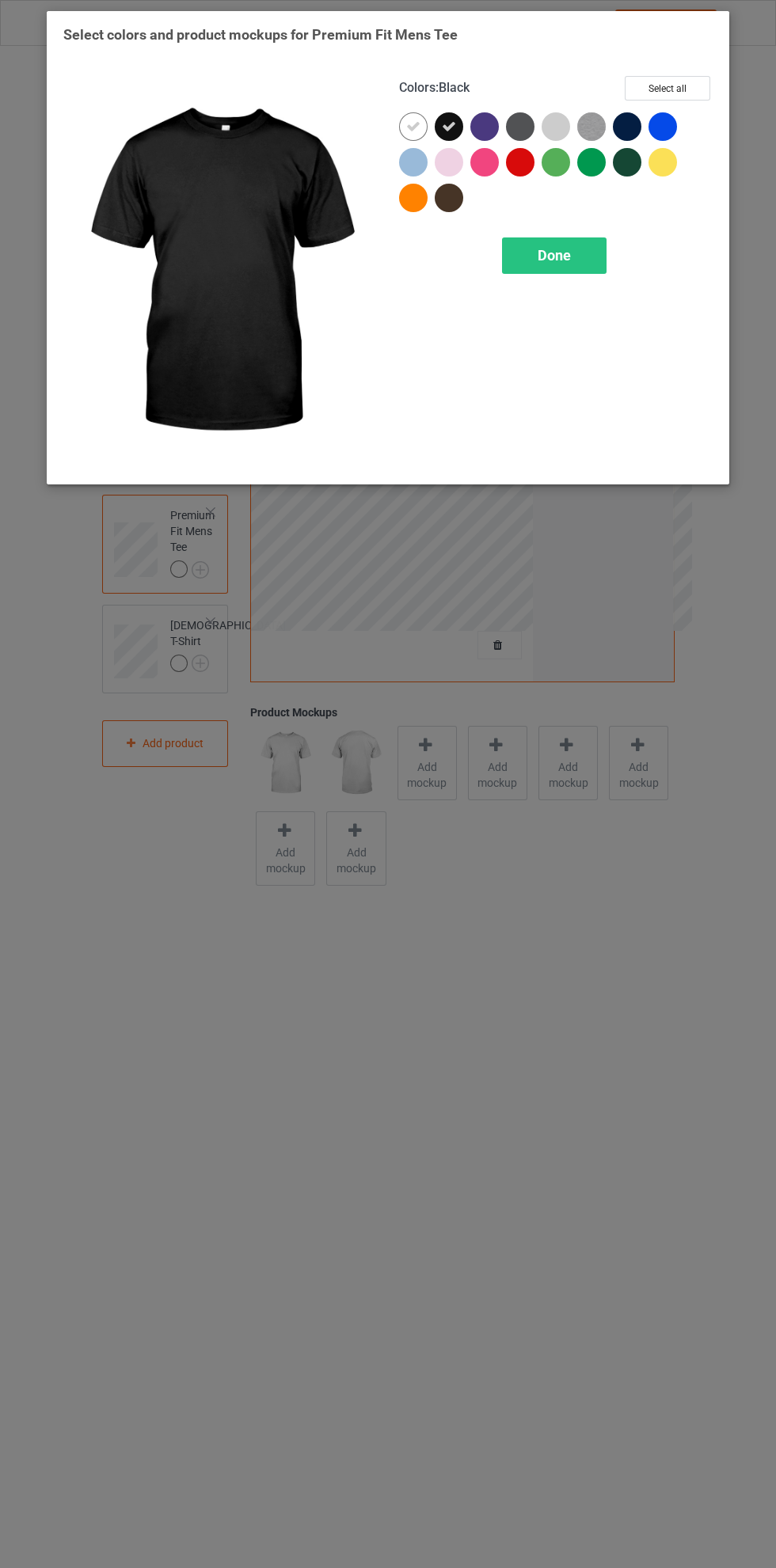
click at [413, 126] on icon at bounding box center [413, 127] width 14 height 14
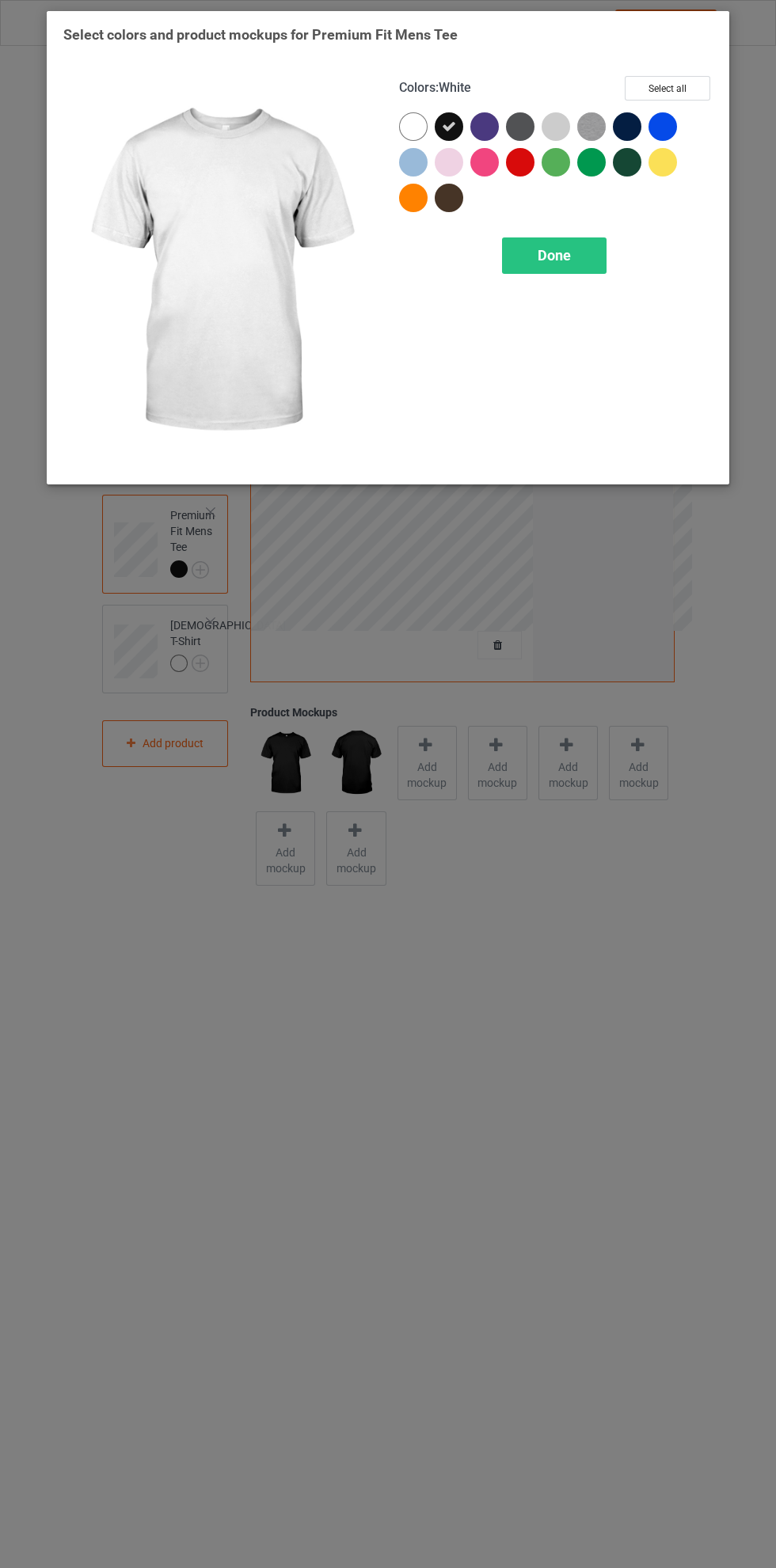
click at [630, 124] on div at bounding box center [627, 127] width 29 height 29
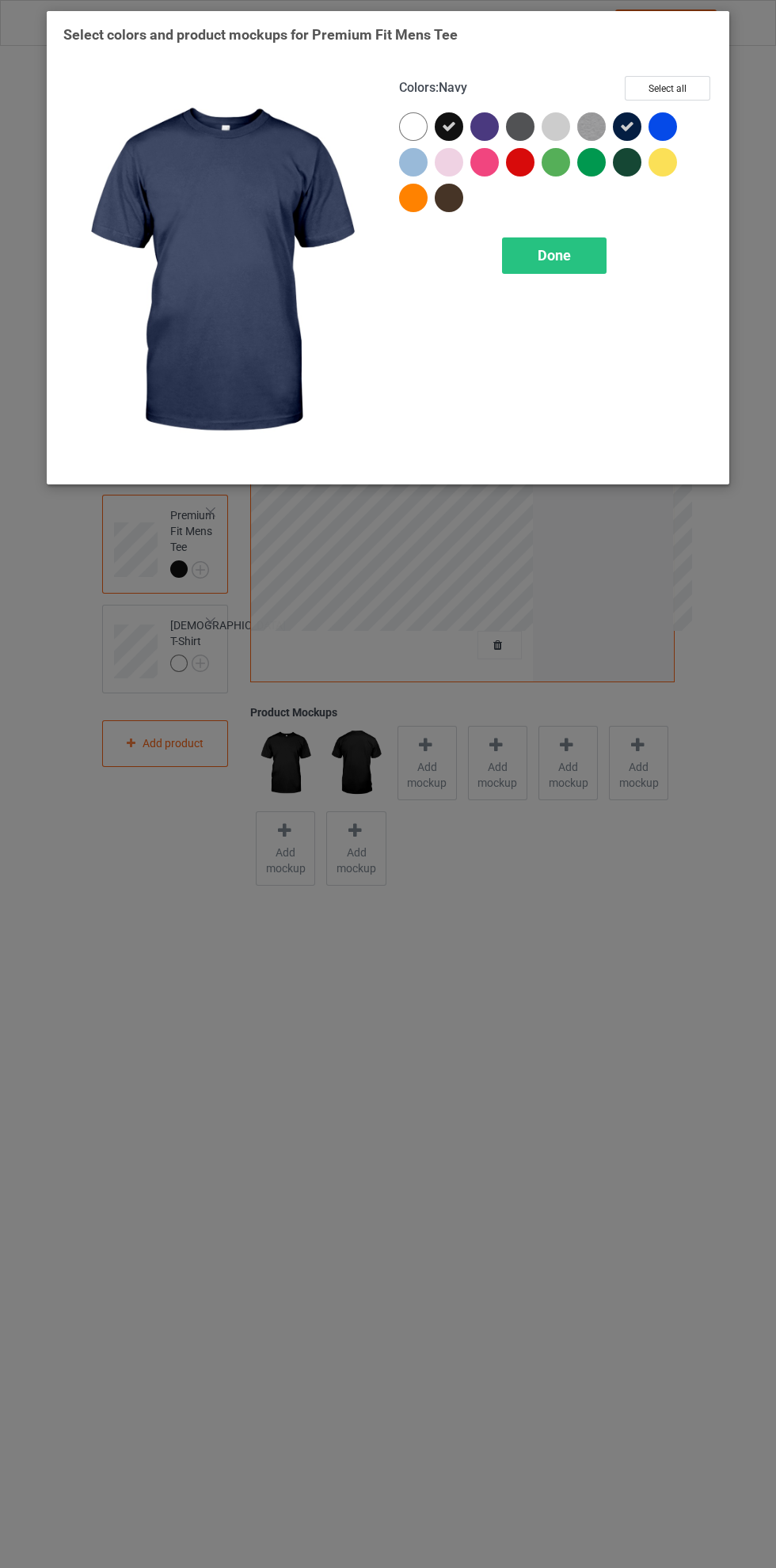
click at [571, 249] on div "Done" at bounding box center [554, 256] width 105 height 36
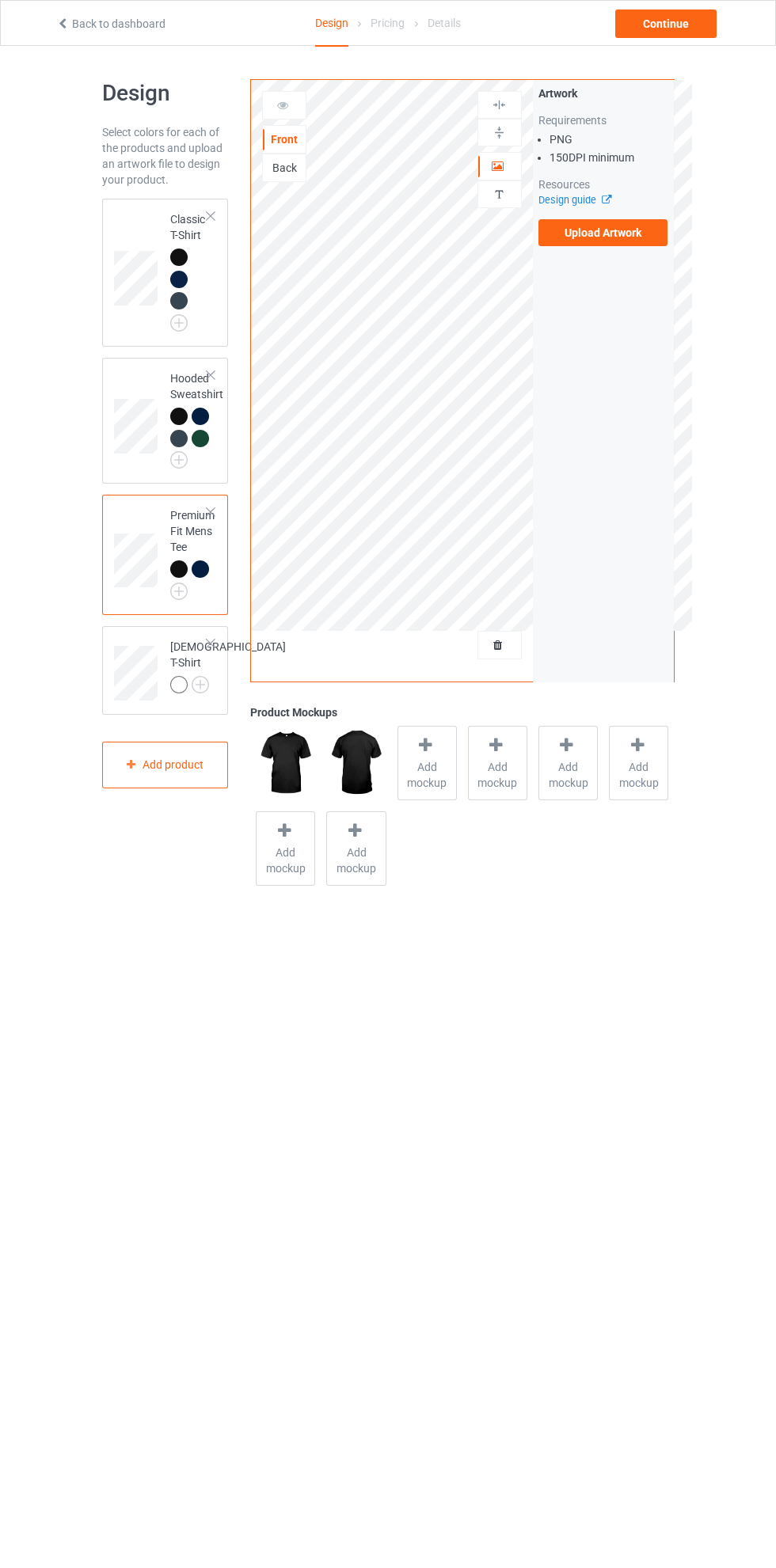
click at [186, 690] on div at bounding box center [178, 684] width 17 height 17
click at [223, 637] on div "[DEMOGRAPHIC_DATA] T-Shirt" at bounding box center [165, 670] width 127 height 89
click at [211, 644] on div at bounding box center [210, 643] width 11 height 11
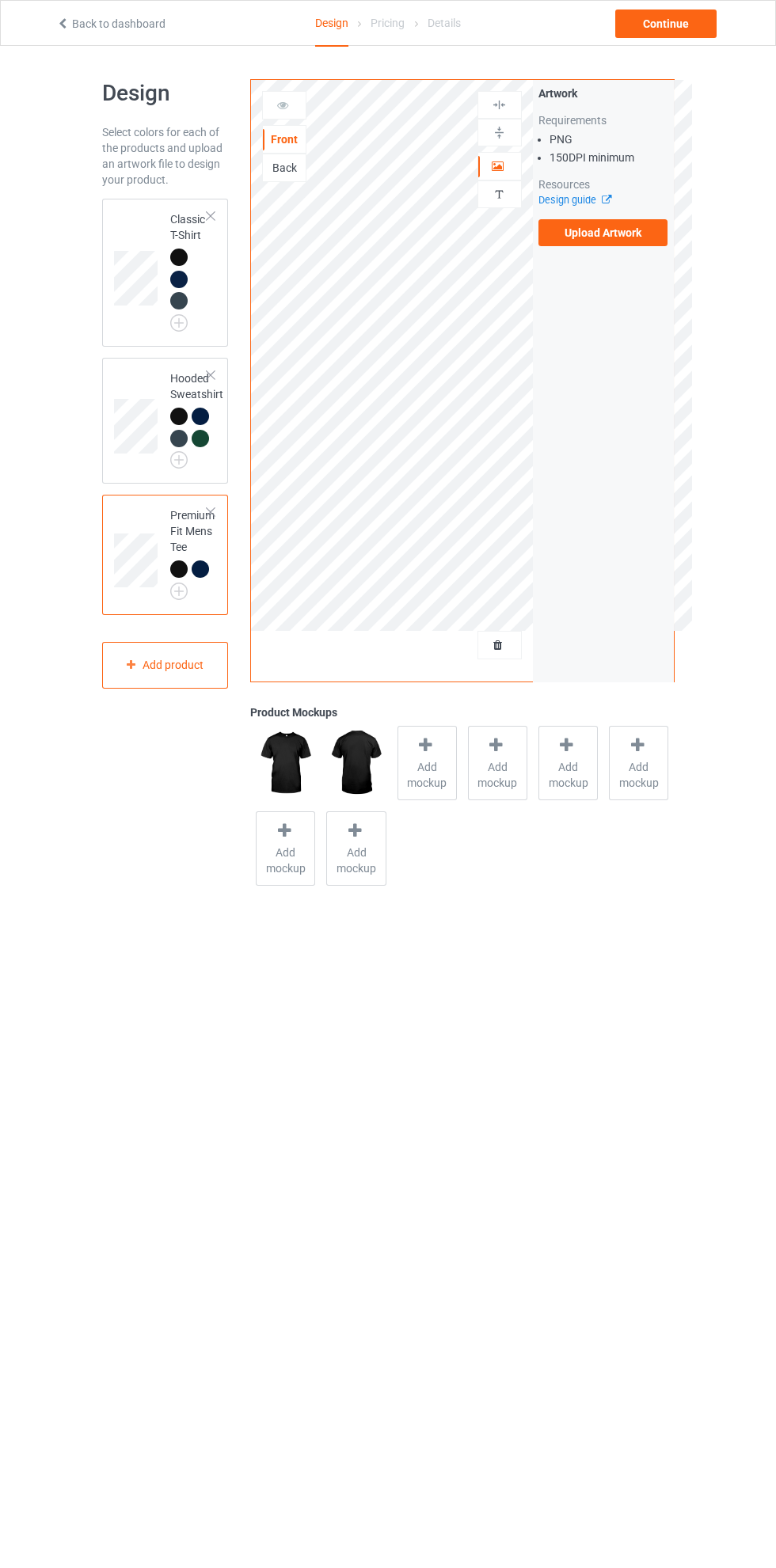
click at [128, 210] on td at bounding box center [138, 272] width 48 height 136
click at [306, 175] on div "Back" at bounding box center [284, 168] width 44 height 29
click at [306, 174] on div "Back" at bounding box center [284, 168] width 44 height 29
click at [146, 371] on td at bounding box center [138, 420] width 48 height 113
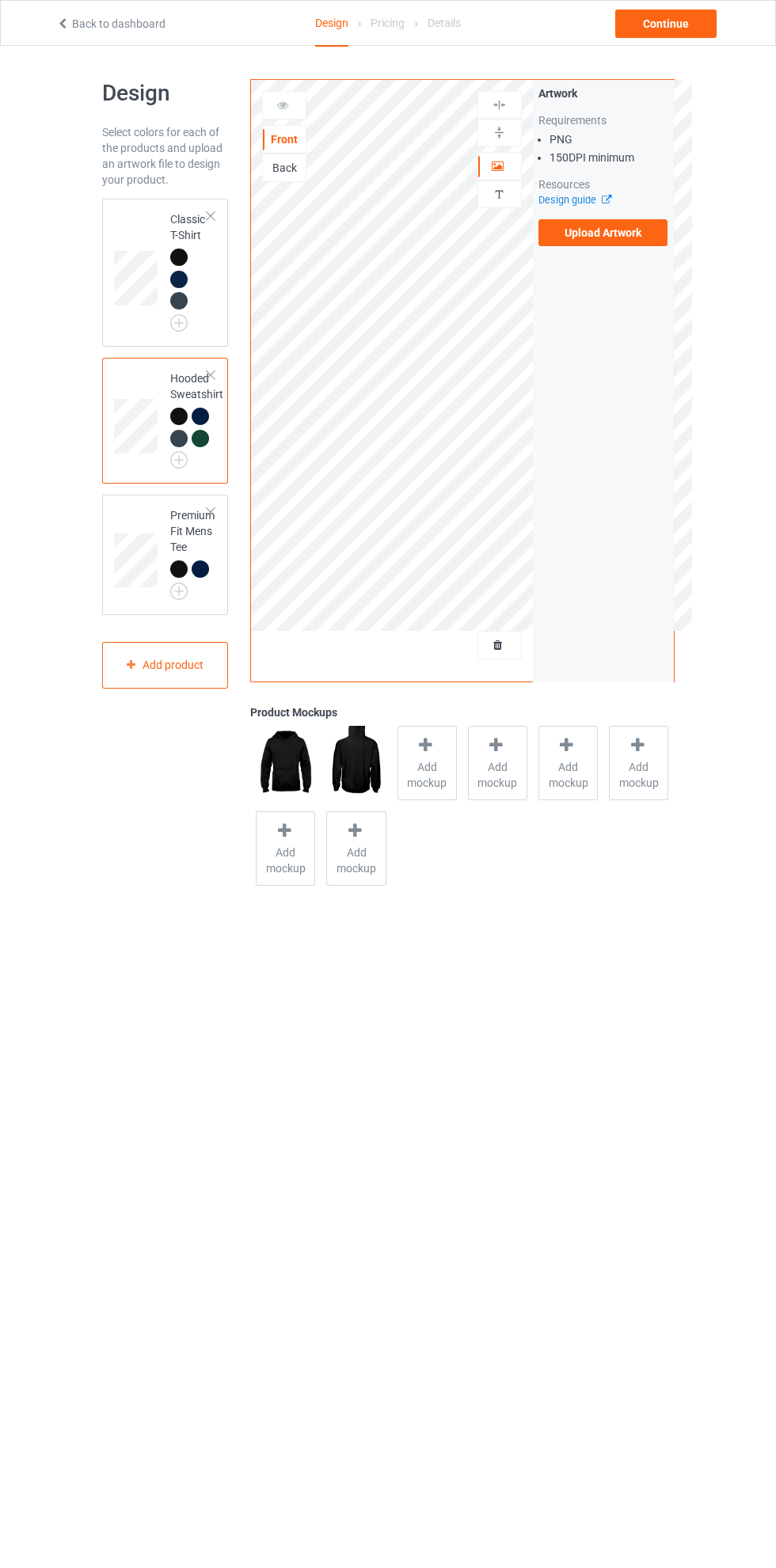
click at [149, 209] on td at bounding box center [138, 272] width 48 height 136
click at [303, 157] on div "Back" at bounding box center [284, 168] width 44 height 29
click at [128, 366] on td at bounding box center [138, 420] width 48 height 113
click at [305, 169] on div "Back" at bounding box center [284, 168] width 43 height 16
click at [513, 164] on div at bounding box center [499, 167] width 43 height 16
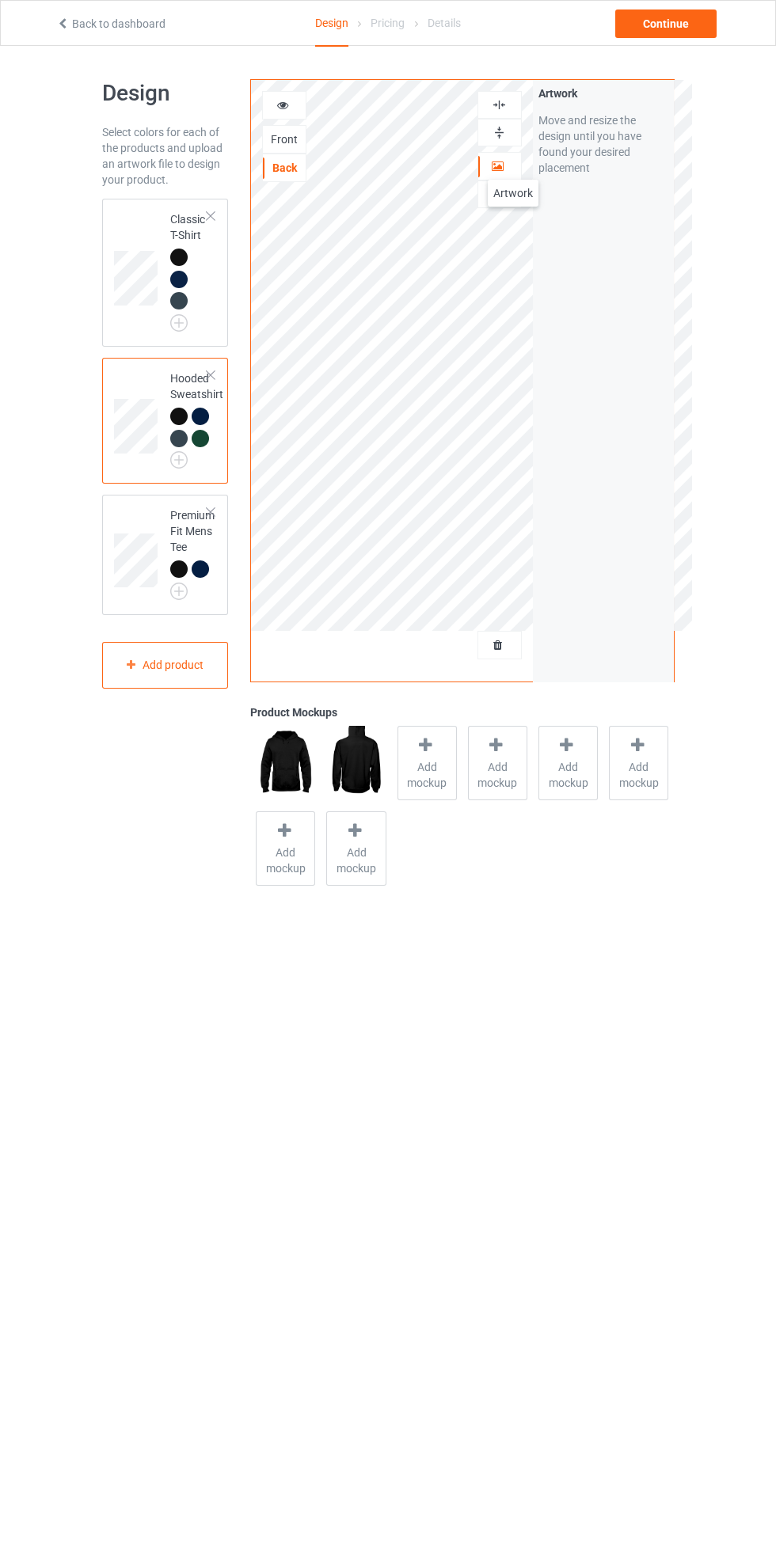
click at [131, 203] on div "Classic T-Shirt" at bounding box center [165, 272] width 127 height 148
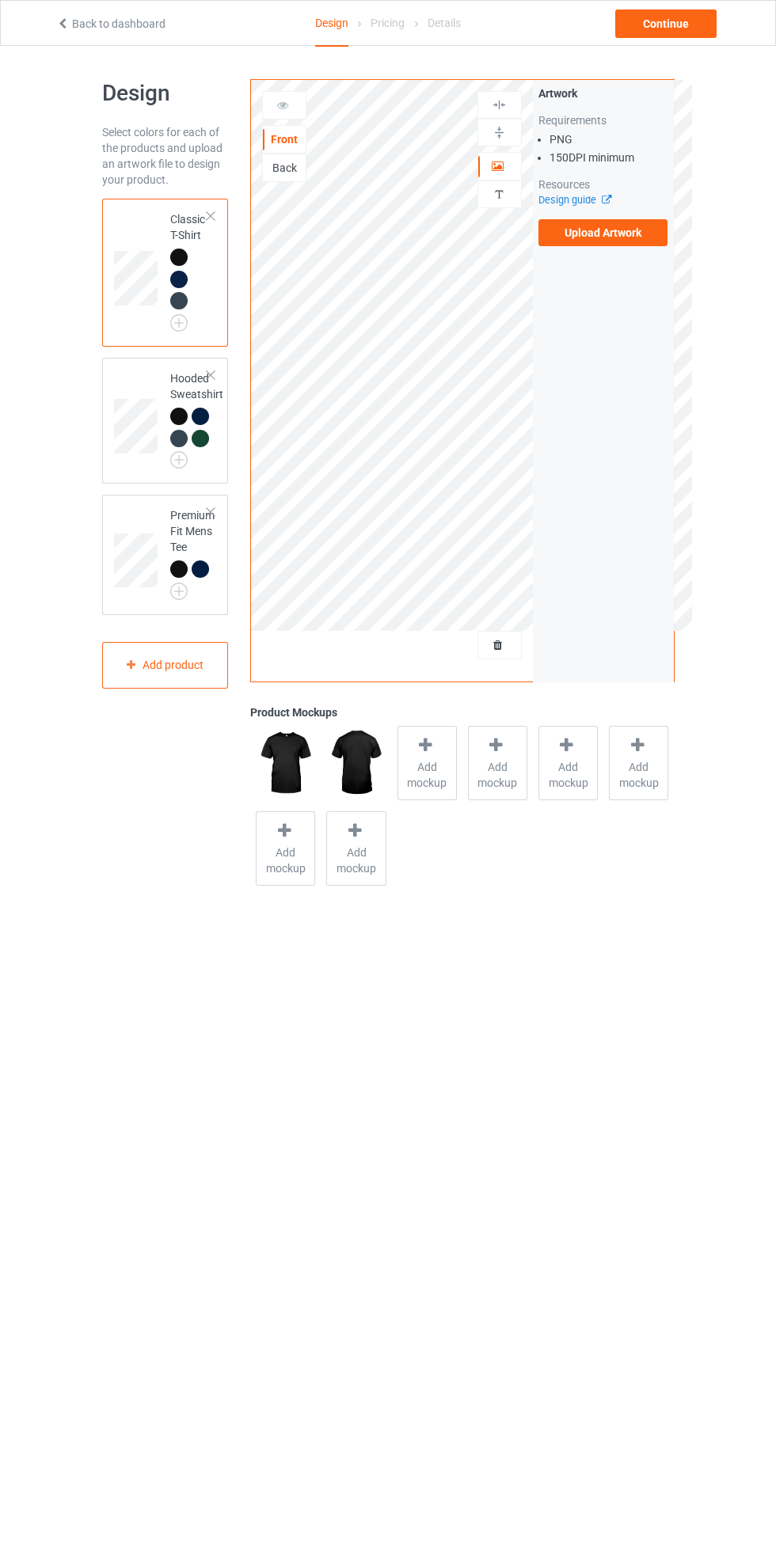
click at [426, 767] on span "Add mockup" at bounding box center [427, 775] width 58 height 32
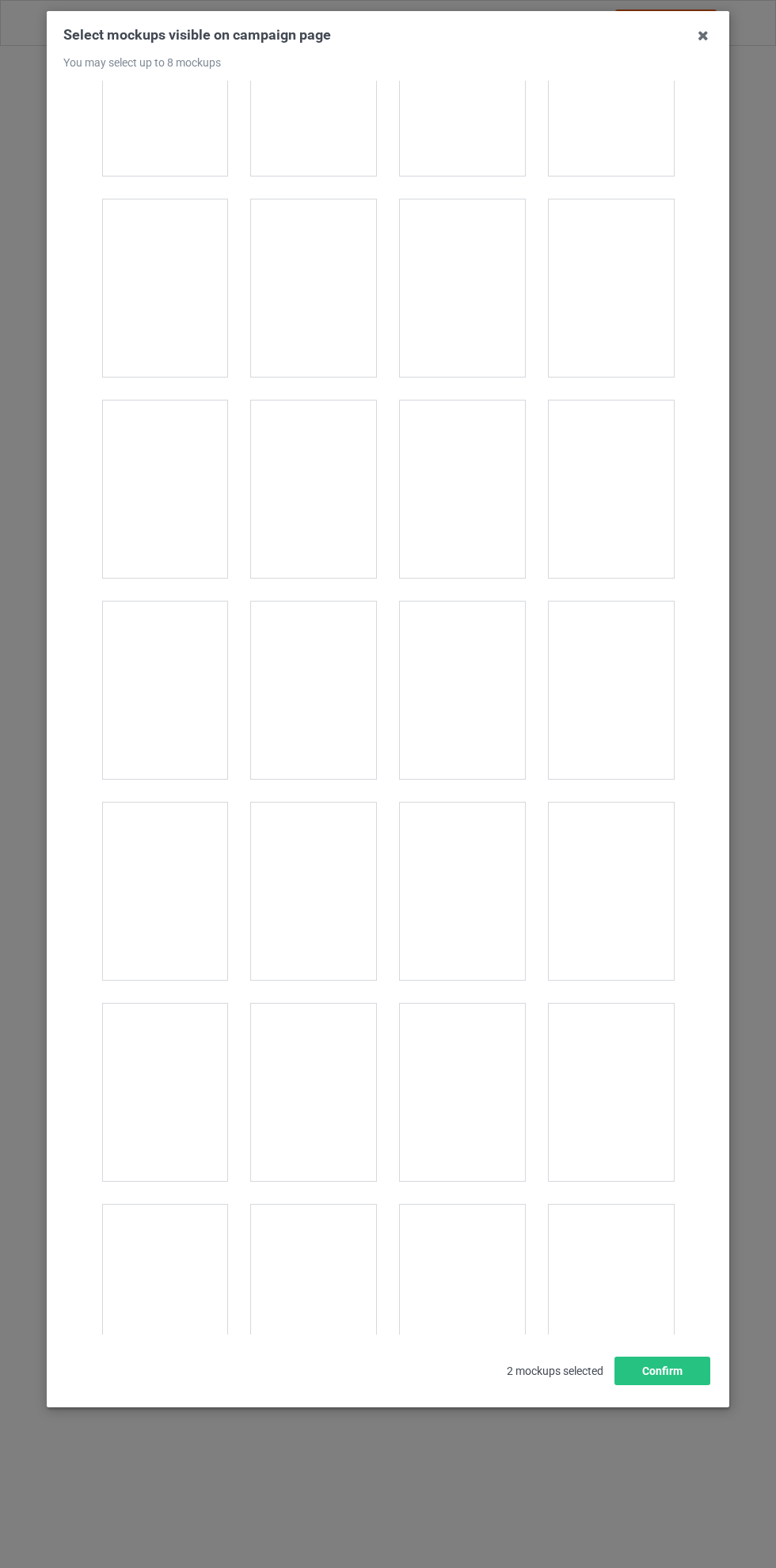
scroll to position [17551, 0]
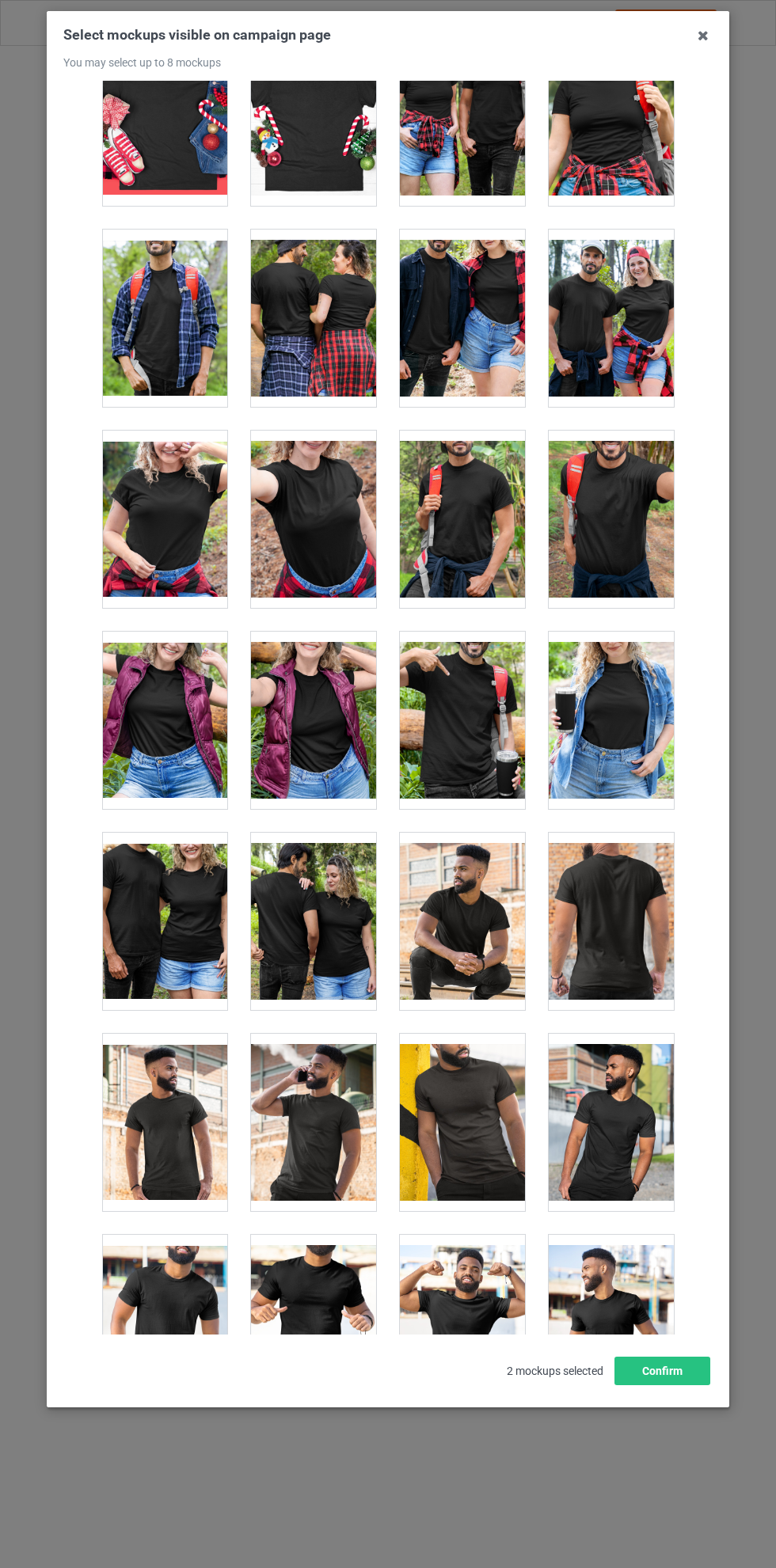
click at [335, 257] on div at bounding box center [313, 318] width 125 height 178
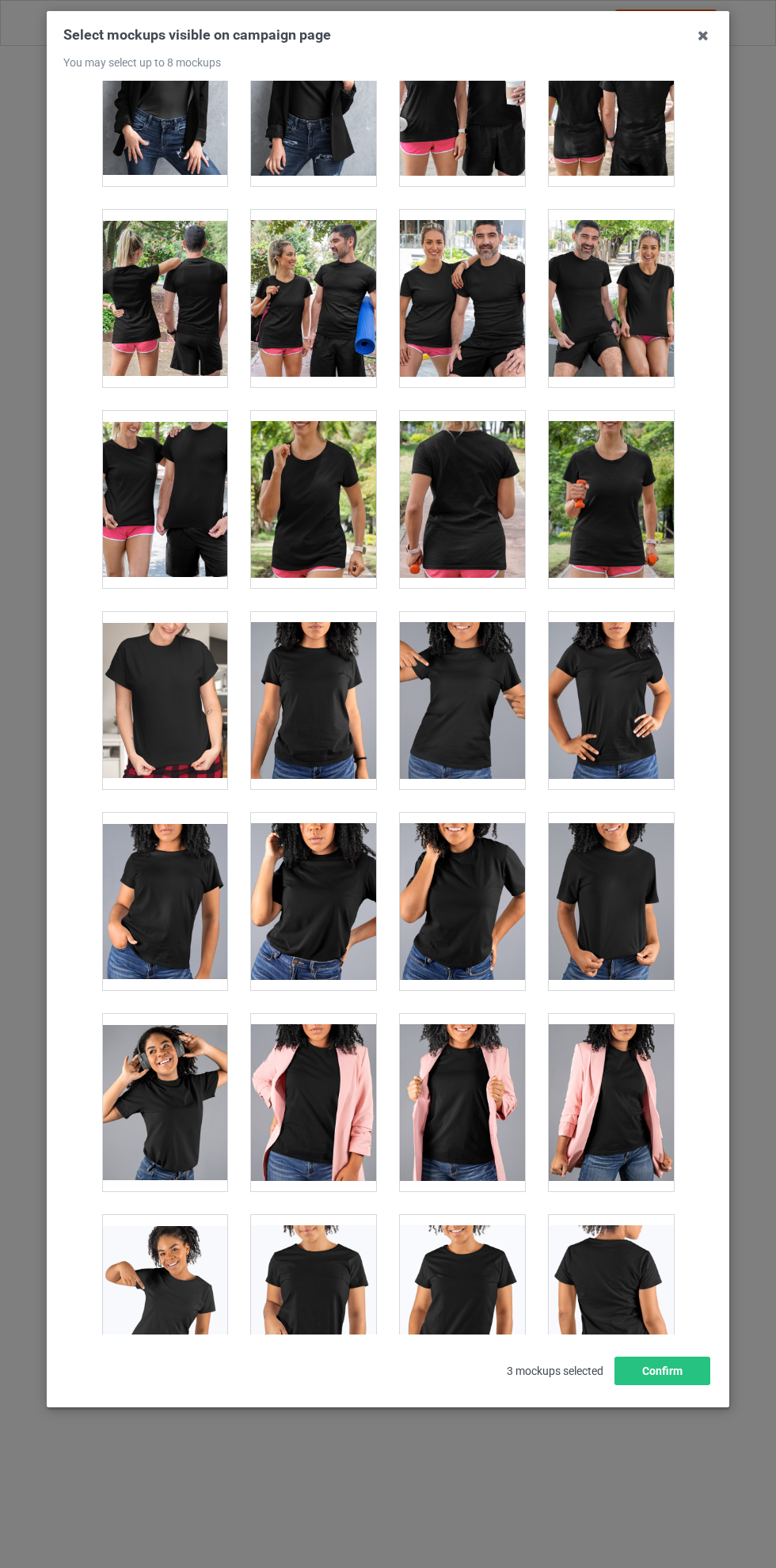
scroll to position [19782, 0]
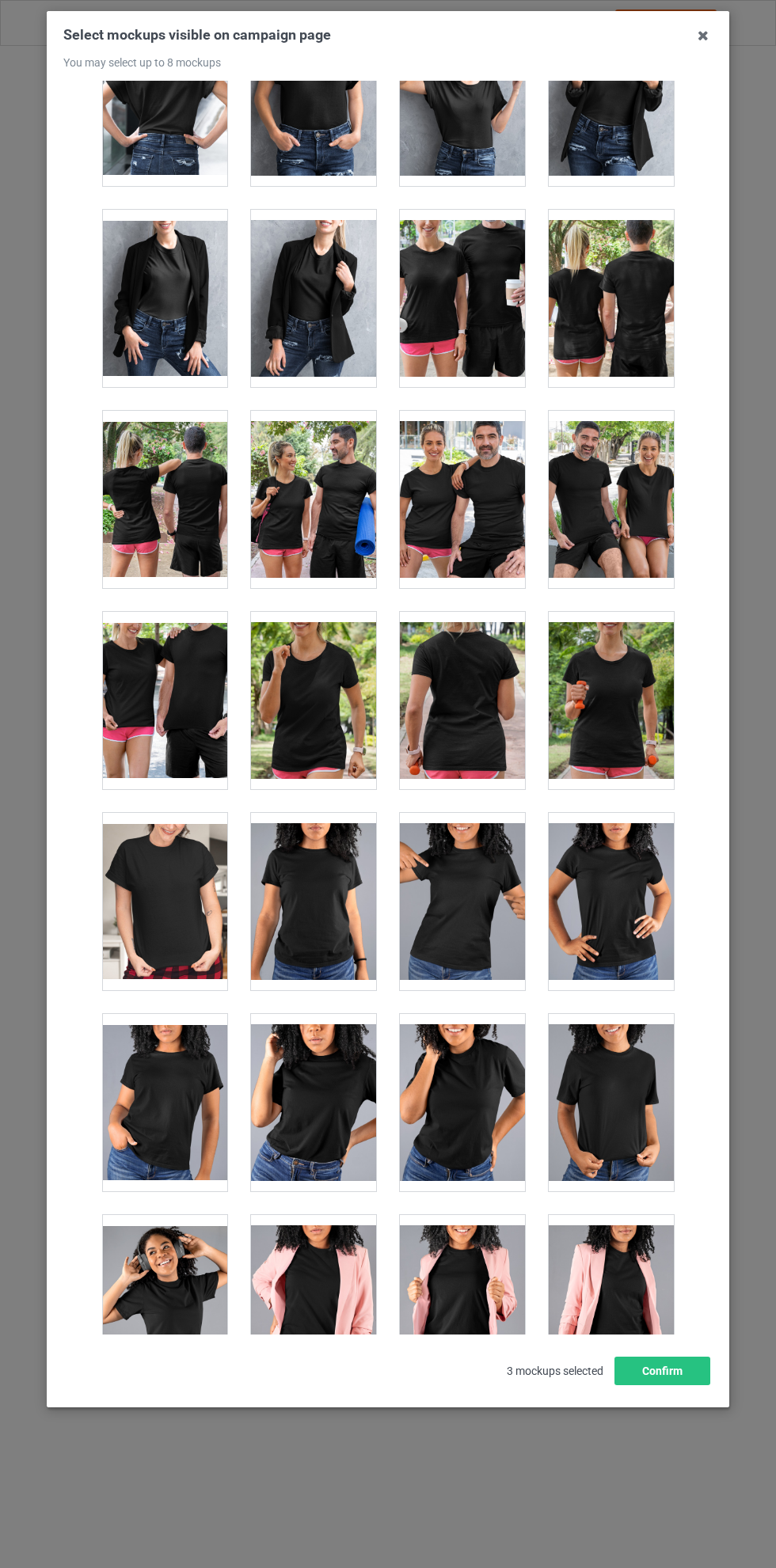
click at [456, 659] on div at bounding box center [461, 701] width 125 height 178
click at [165, 445] on div at bounding box center [164, 499] width 125 height 178
click at [710, 37] on icon at bounding box center [702, 35] width 25 height 25
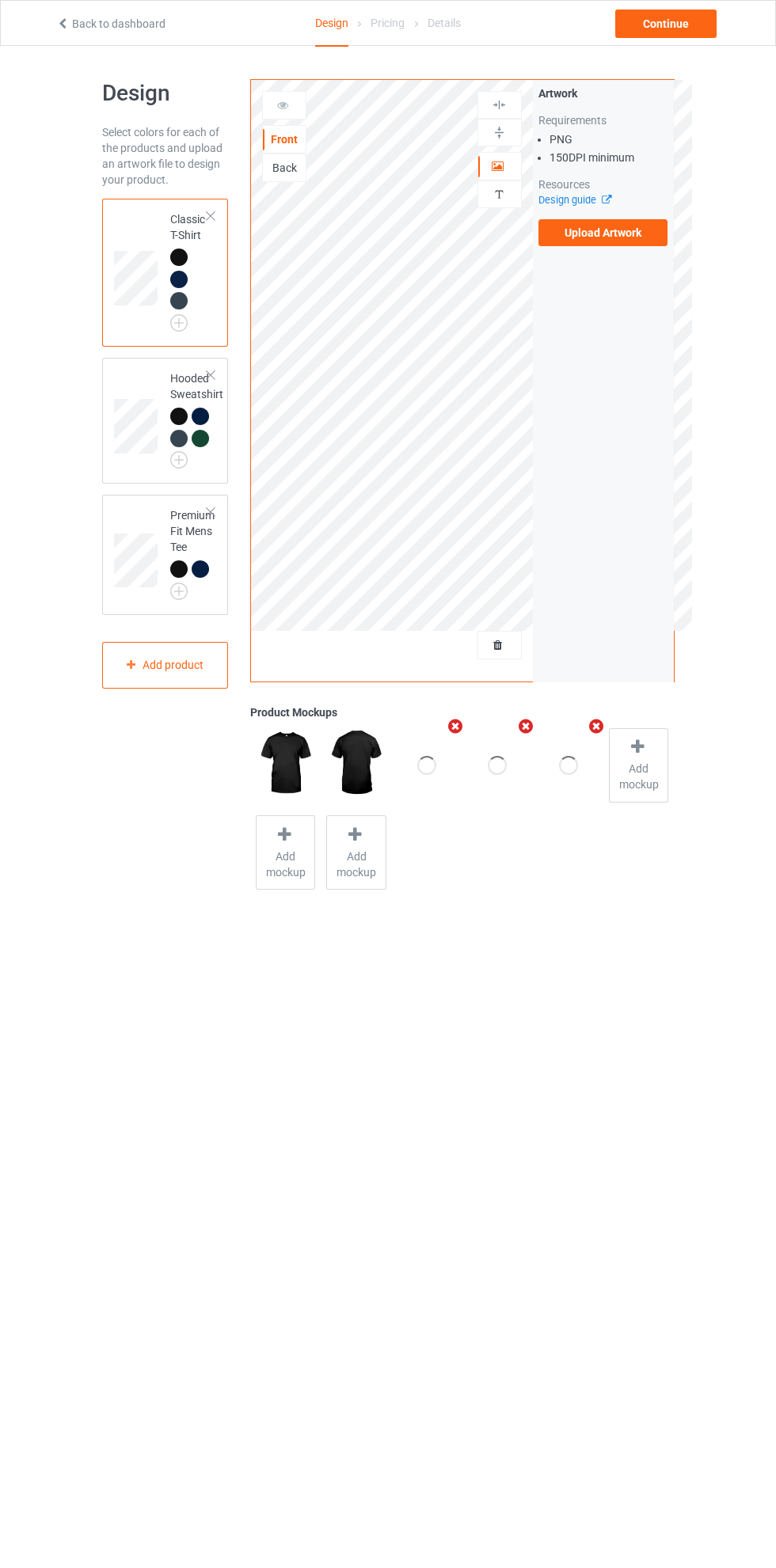
click at [305, 175] on div "Back" at bounding box center [284, 168] width 43 height 16
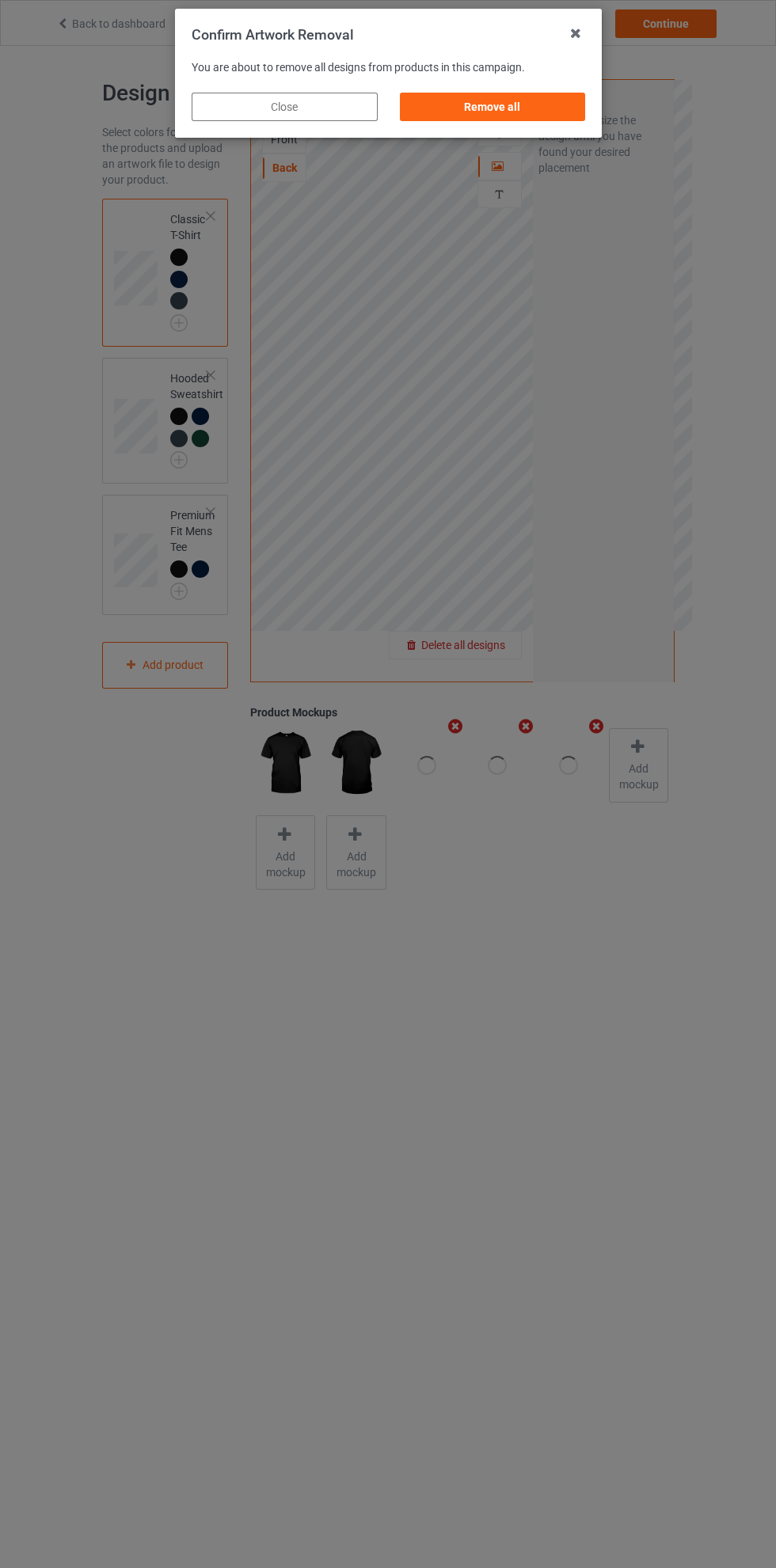
click at [509, 114] on div "Remove all" at bounding box center [492, 107] width 186 height 29
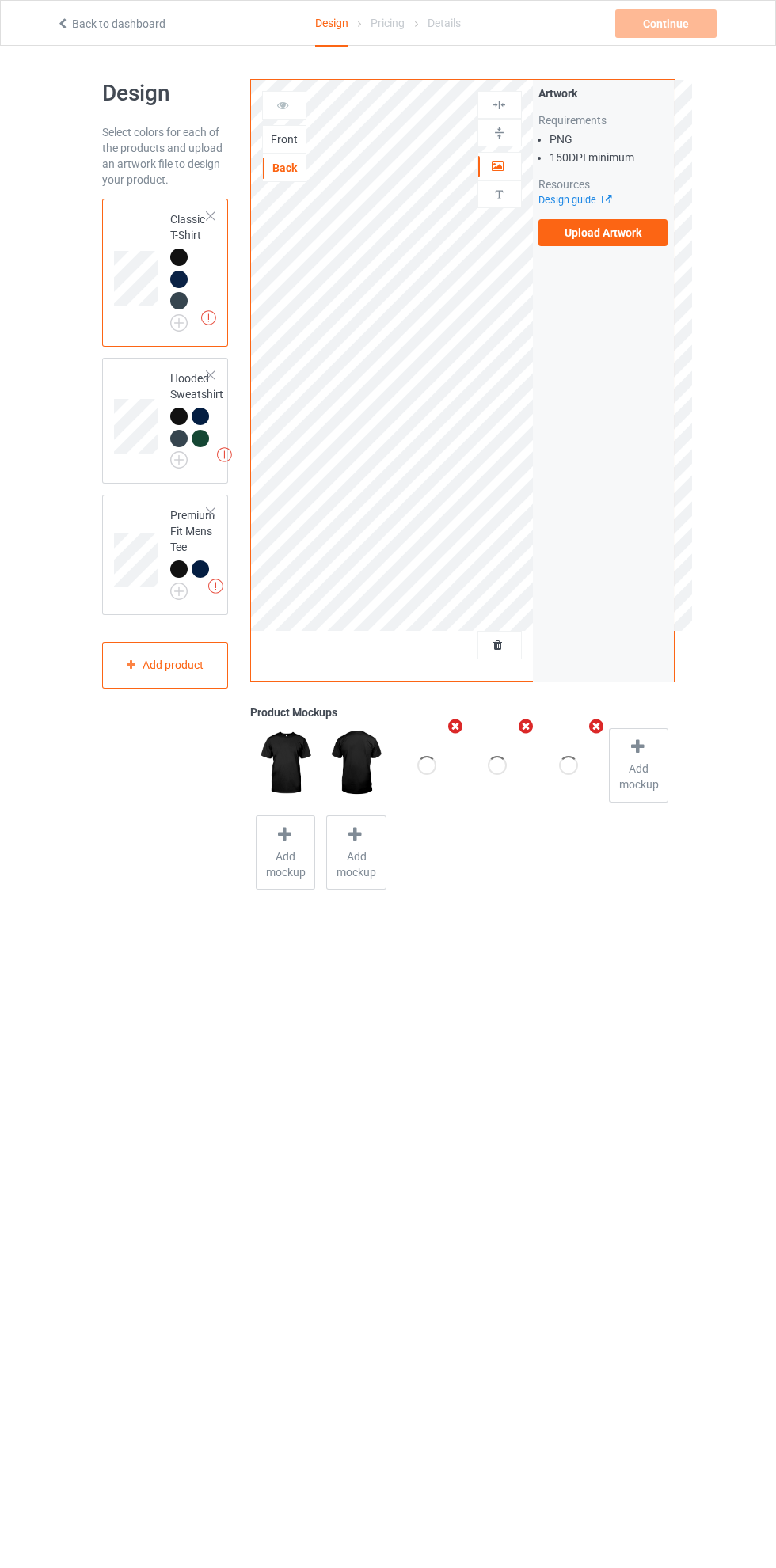
click at [647, 236] on label "Upload Artwork" at bounding box center [603, 233] width 130 height 27
click at [0, 0] on input "Upload Artwork" at bounding box center [0, 0] width 0 height 0
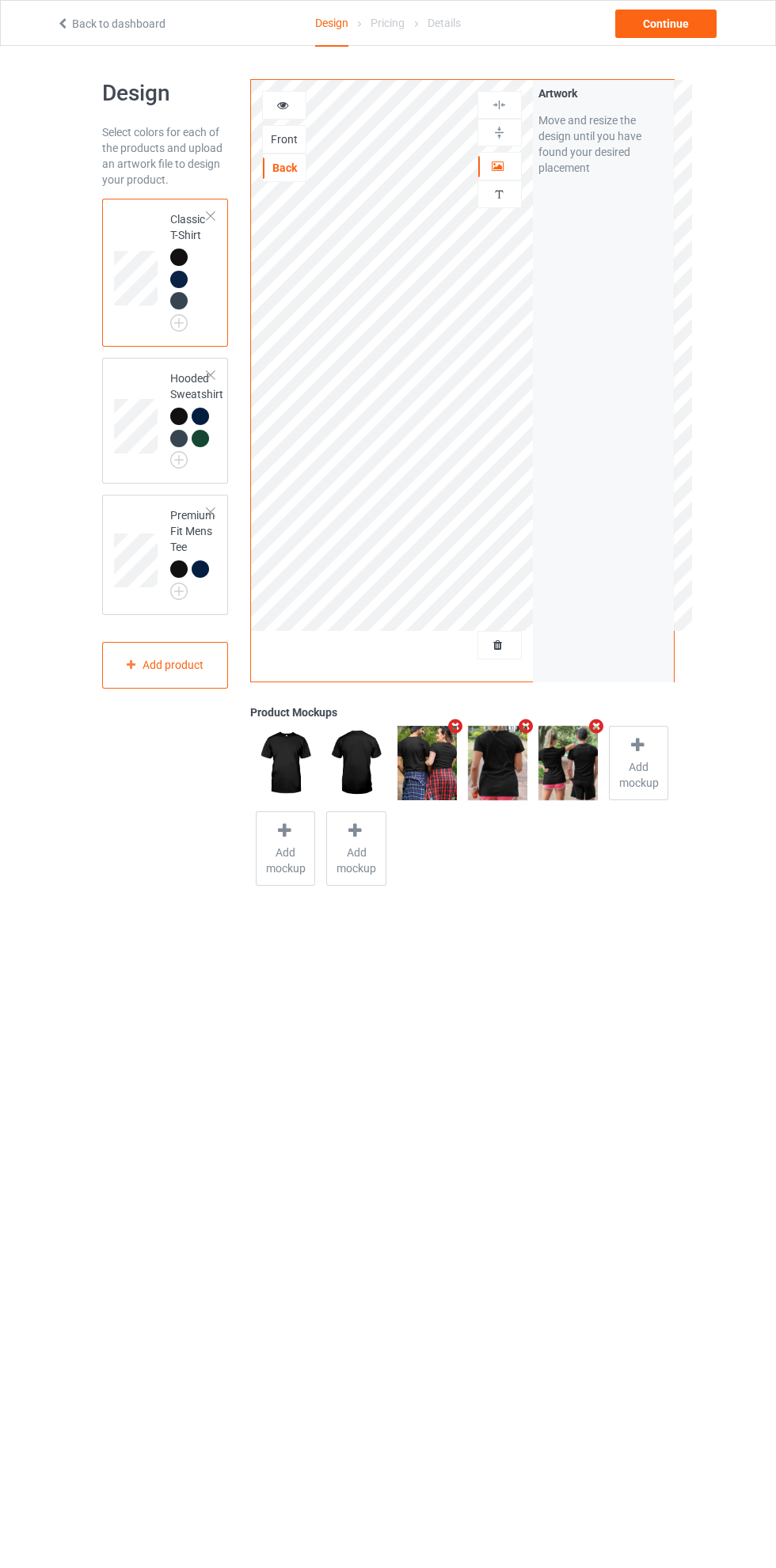
click at [515, 175] on div "Artwork" at bounding box center [499, 166] width 44 height 29
click at [504, 171] on div at bounding box center [499, 167] width 43 height 16
click at [518, 109] on div at bounding box center [499, 105] width 43 height 15
click at [515, 109] on div at bounding box center [499, 105] width 43 height 15
click at [690, 20] on div "Continue" at bounding box center [665, 24] width 101 height 29
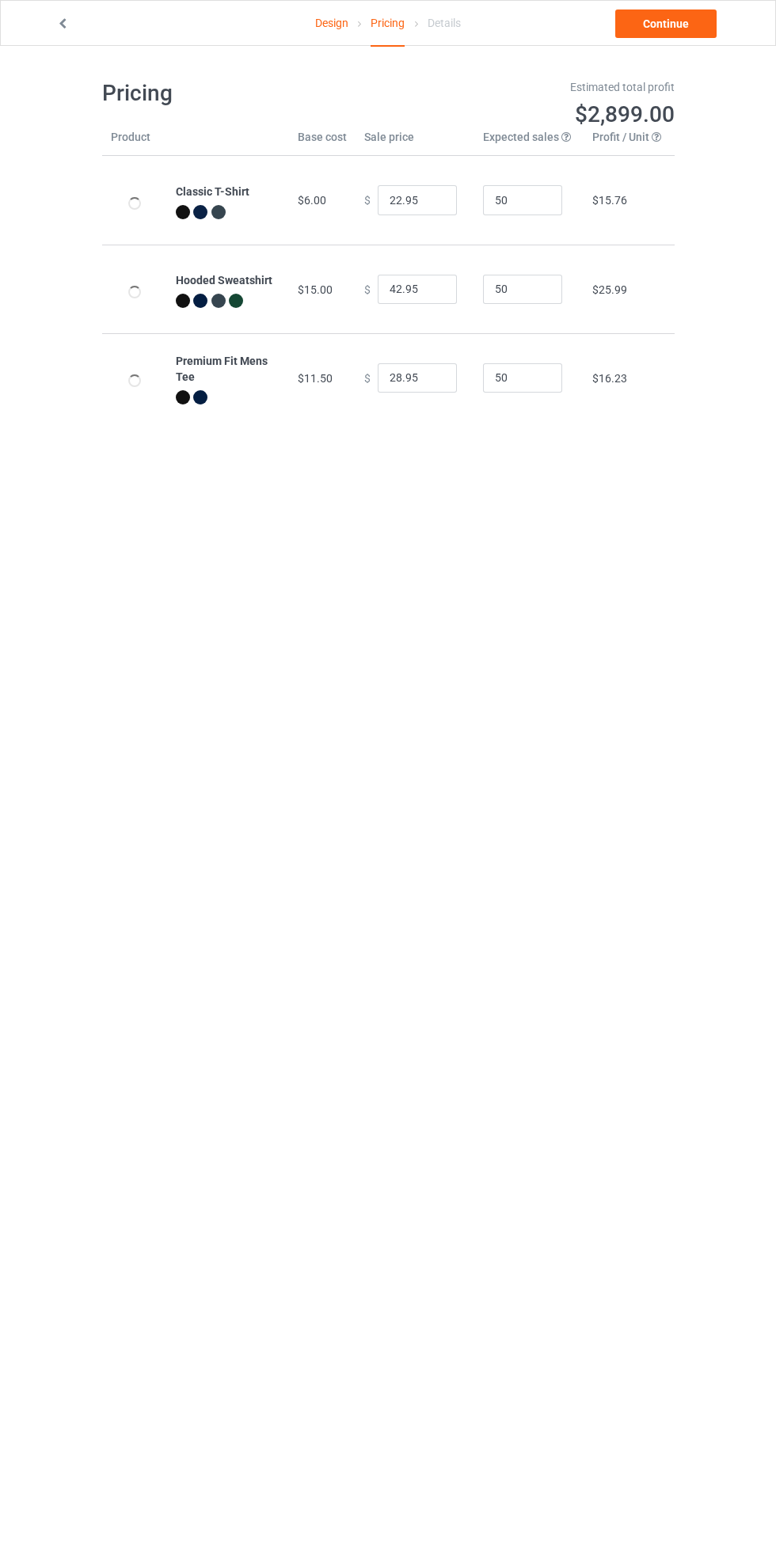
click at [329, 24] on link "Design" at bounding box center [332, 23] width 33 height 44
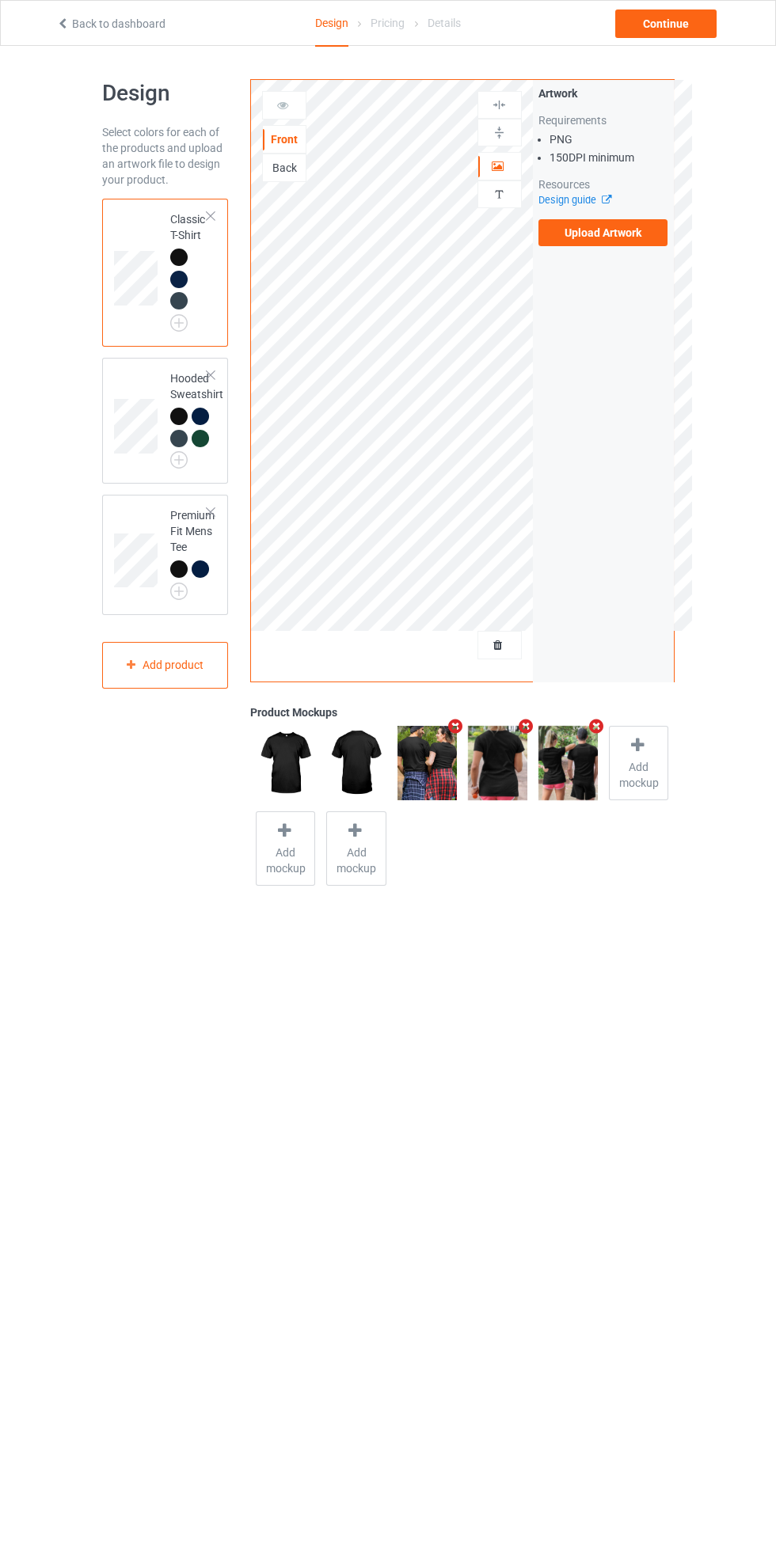
click at [298, 175] on div "Back" at bounding box center [284, 168] width 43 height 16
click at [675, 29] on div "Continue" at bounding box center [665, 24] width 101 height 29
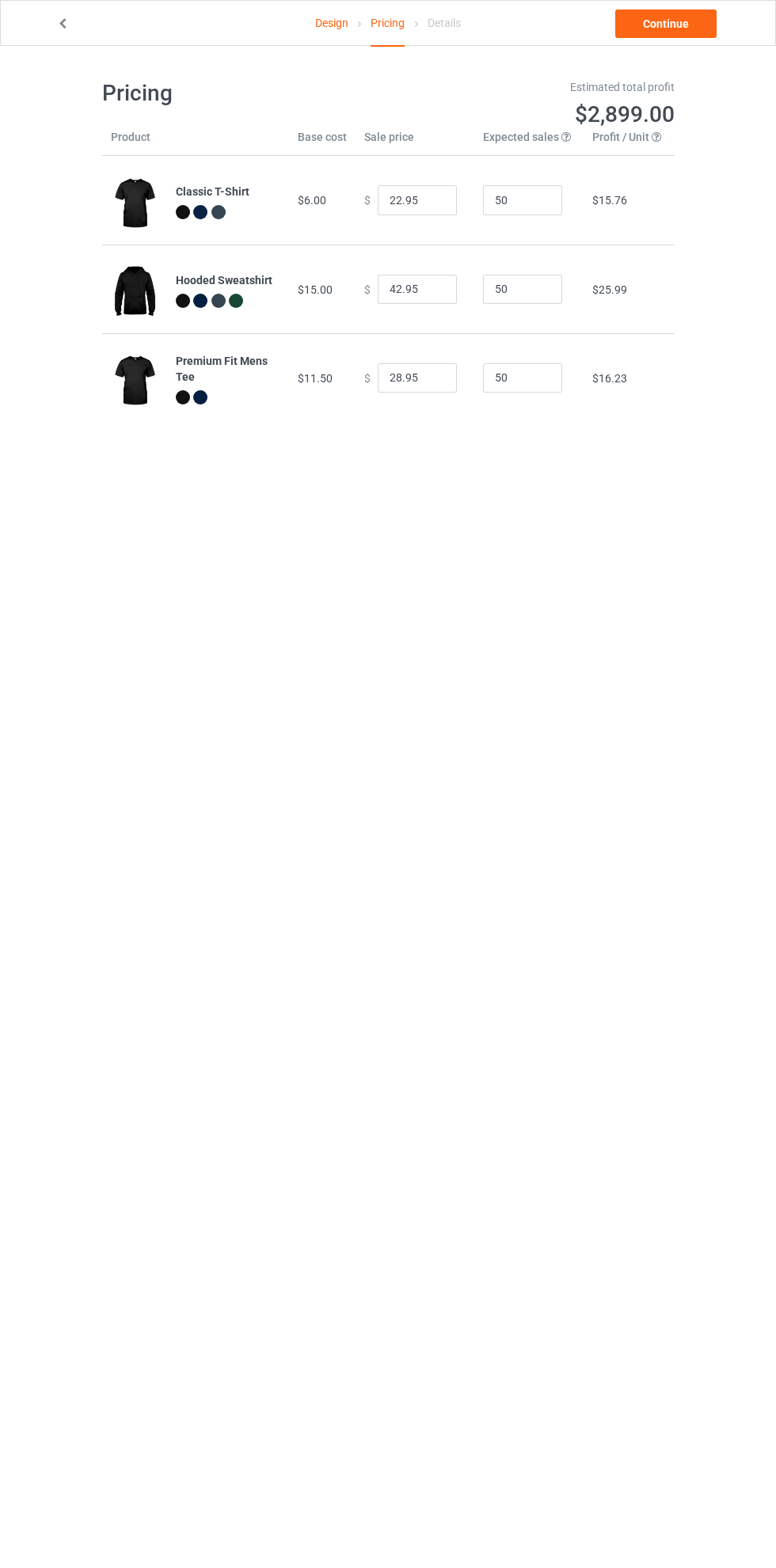
click at [683, 31] on link "Continue" at bounding box center [665, 24] width 101 height 29
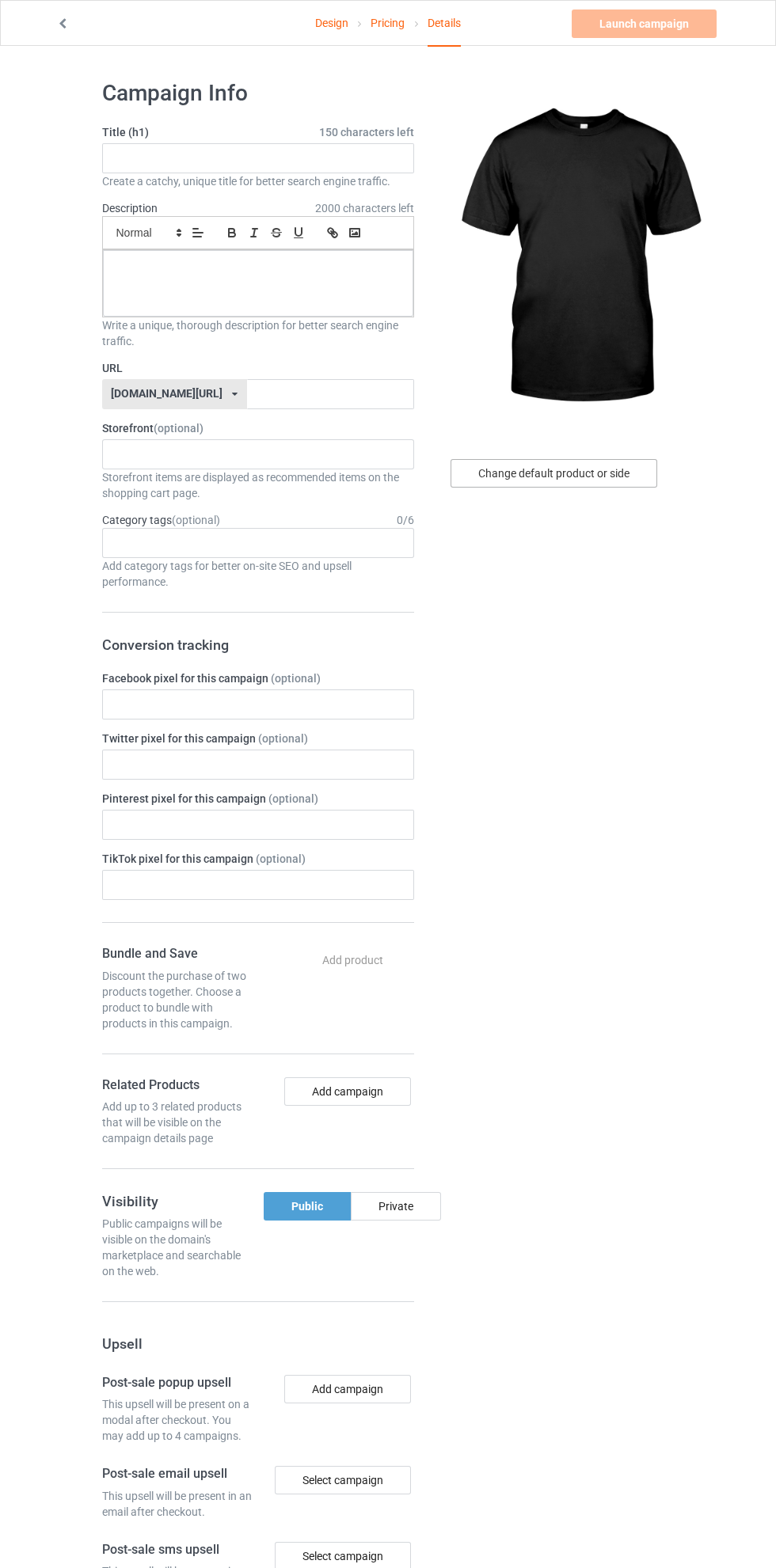
click at [597, 474] on div "Change default product or side" at bounding box center [553, 473] width 207 height 29
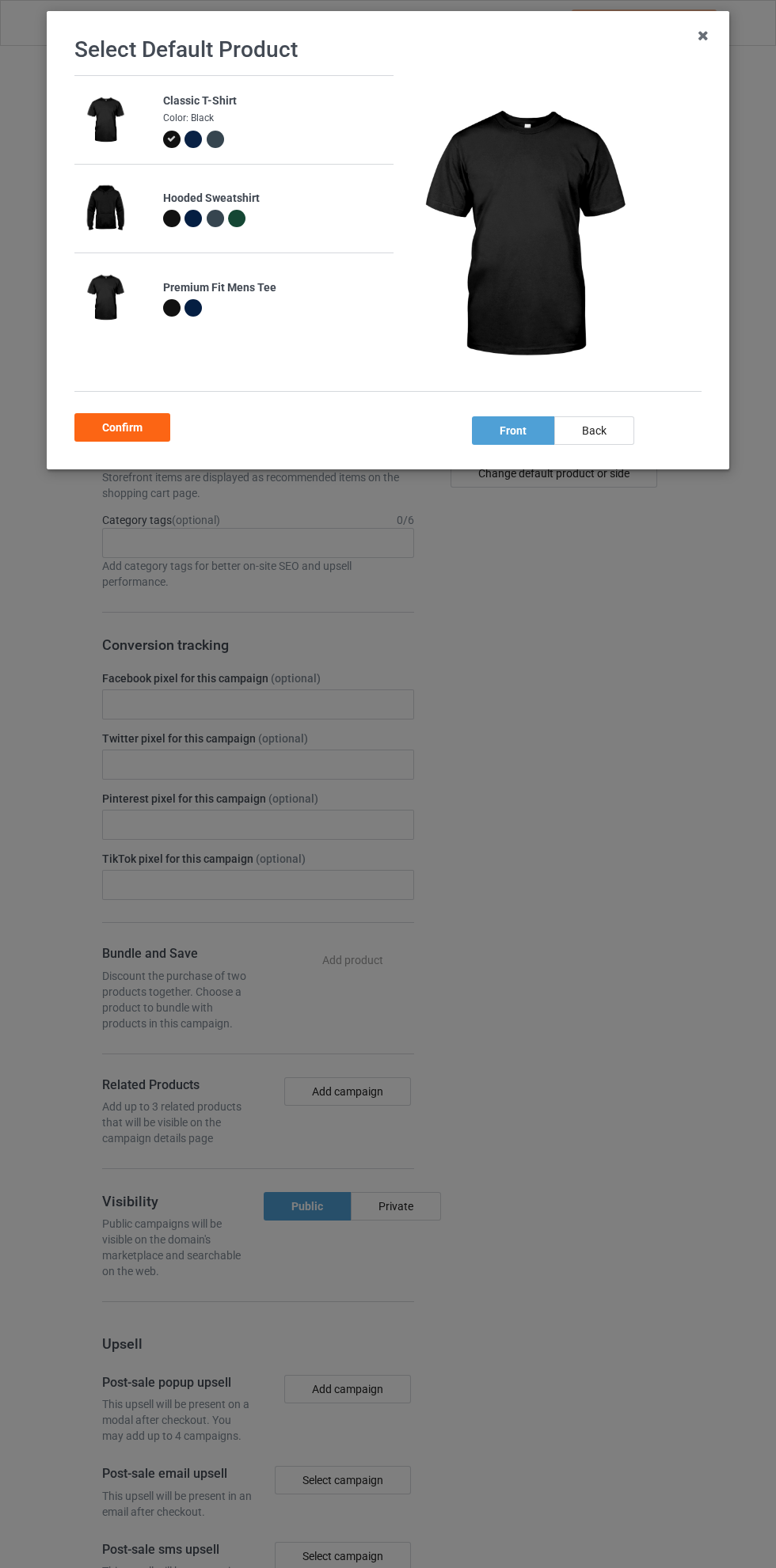
click at [623, 430] on div "back" at bounding box center [594, 430] width 80 height 29
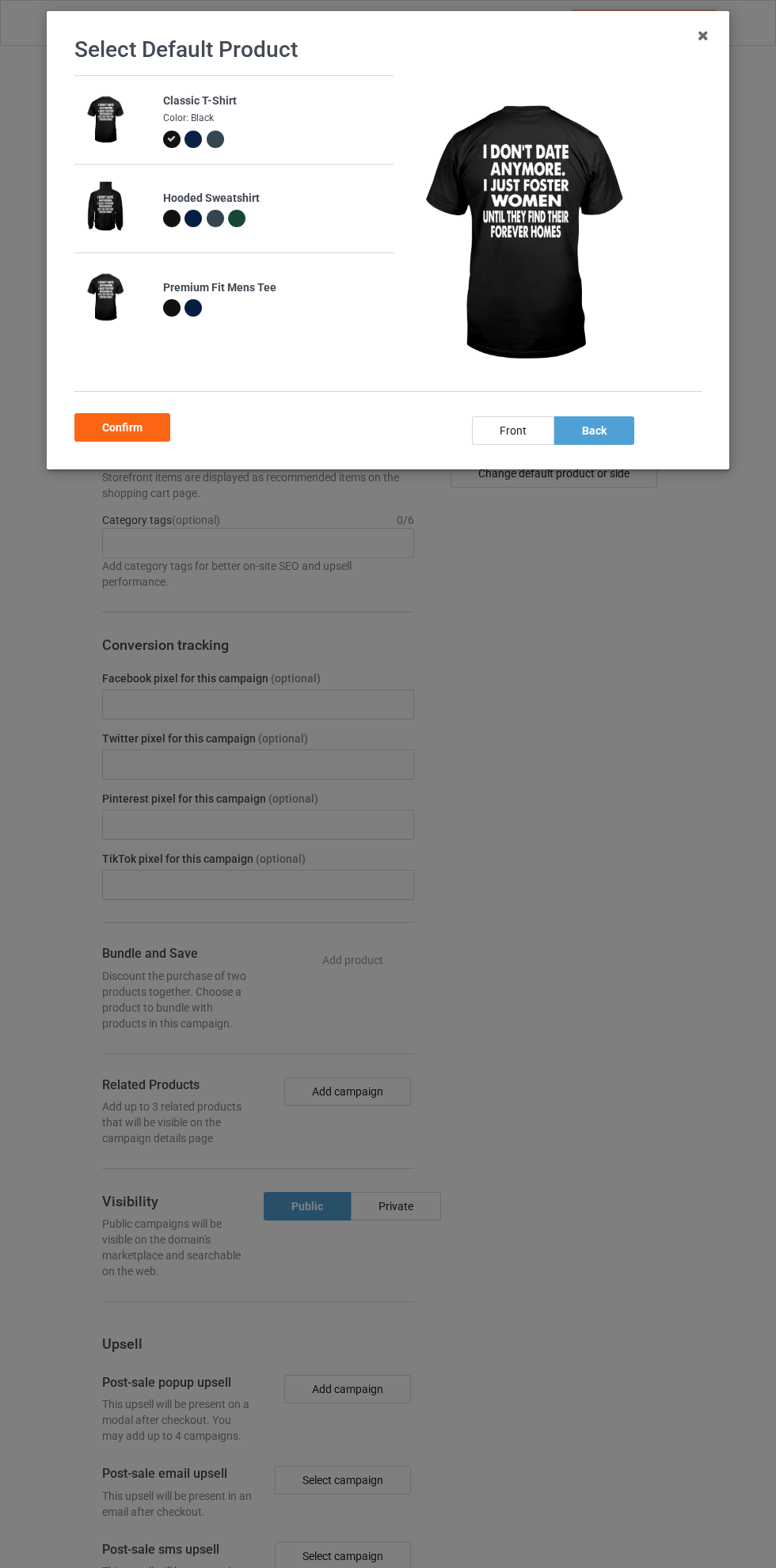
click at [139, 433] on div "Confirm" at bounding box center [123, 427] width 96 height 29
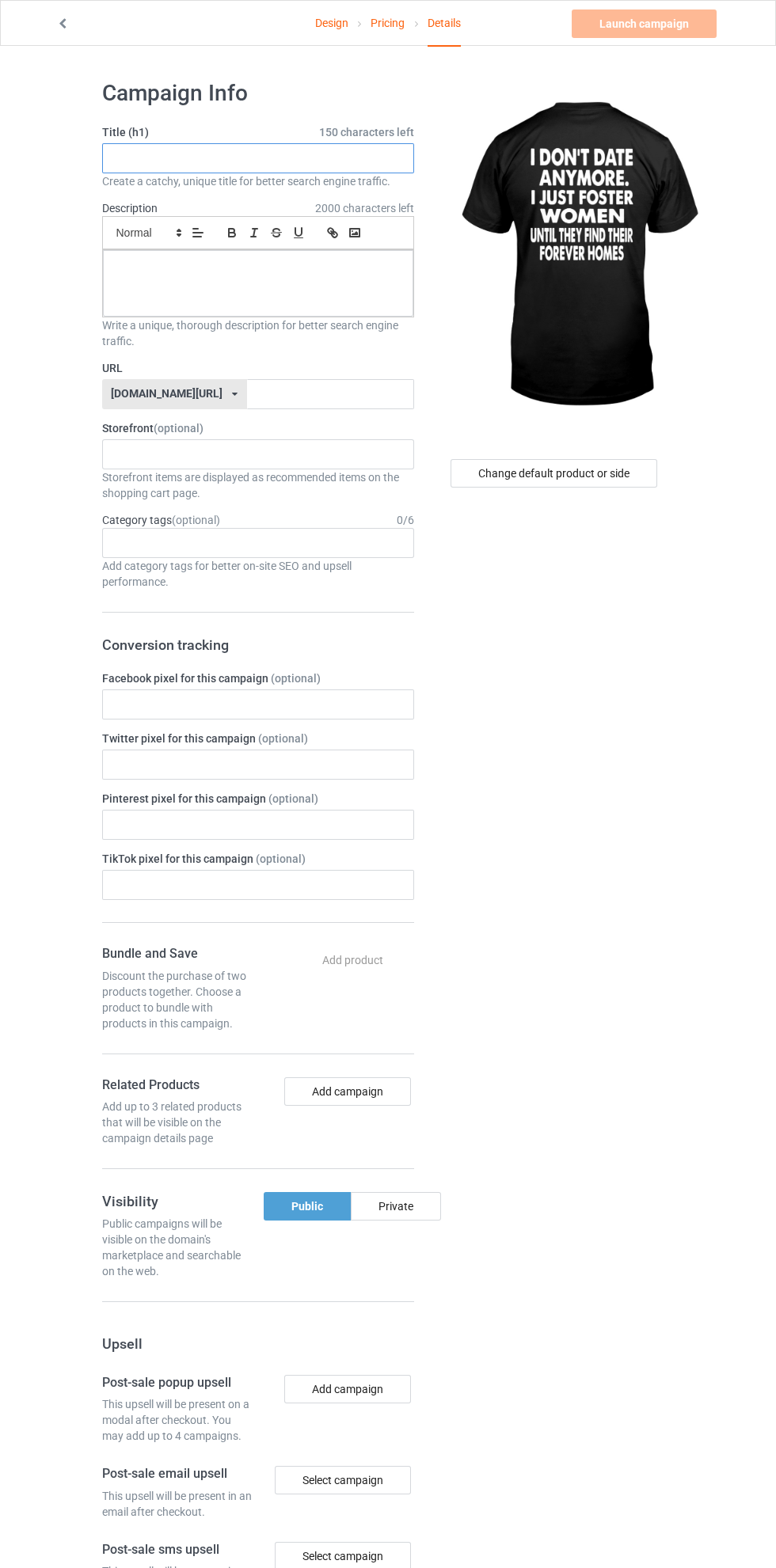
click at [270, 157] on input "text" at bounding box center [258, 159] width 312 height 30
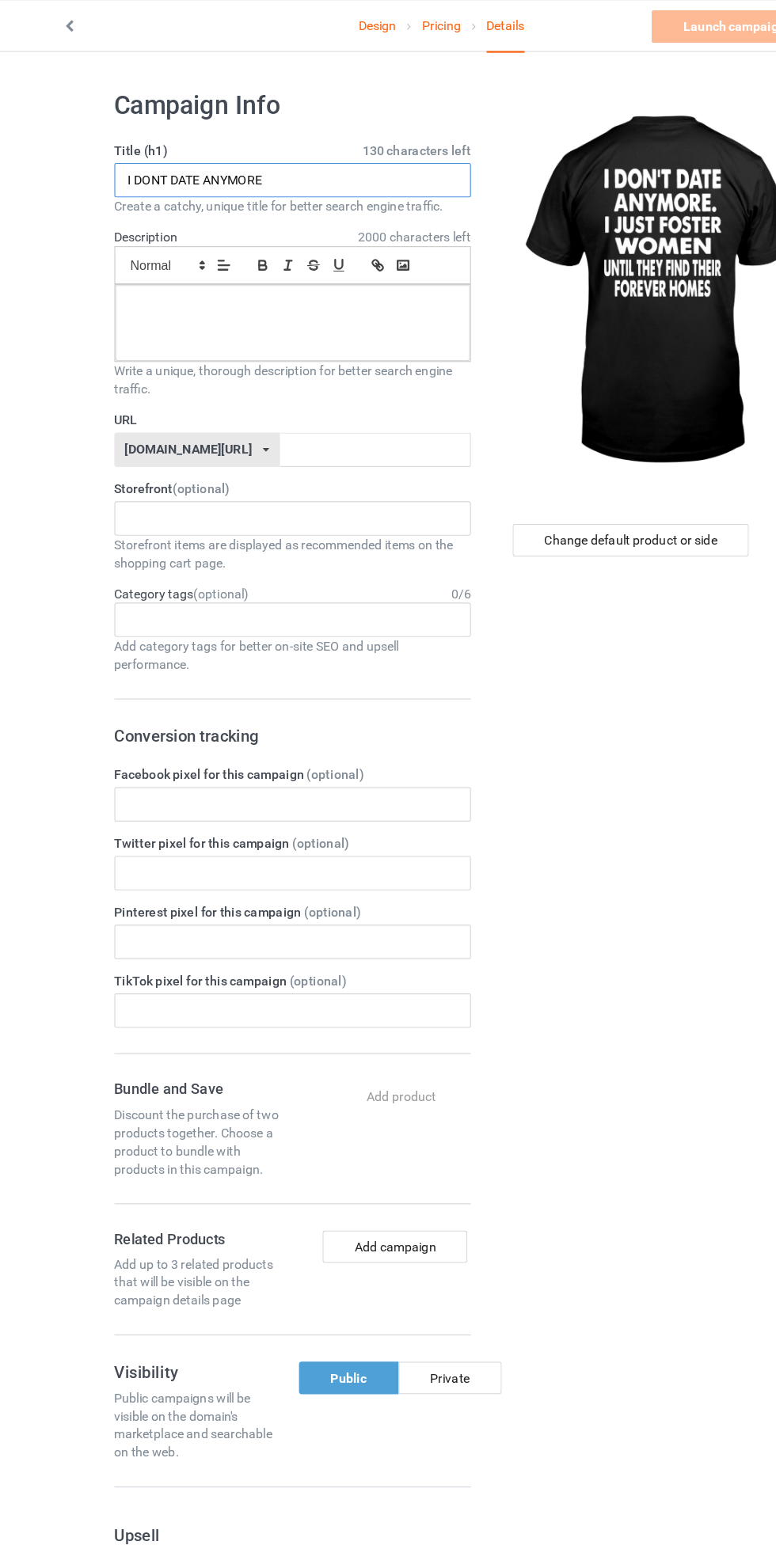
type input "I DONT DATE ANYMORE"
click at [299, 279] on div at bounding box center [258, 283] width 311 height 67
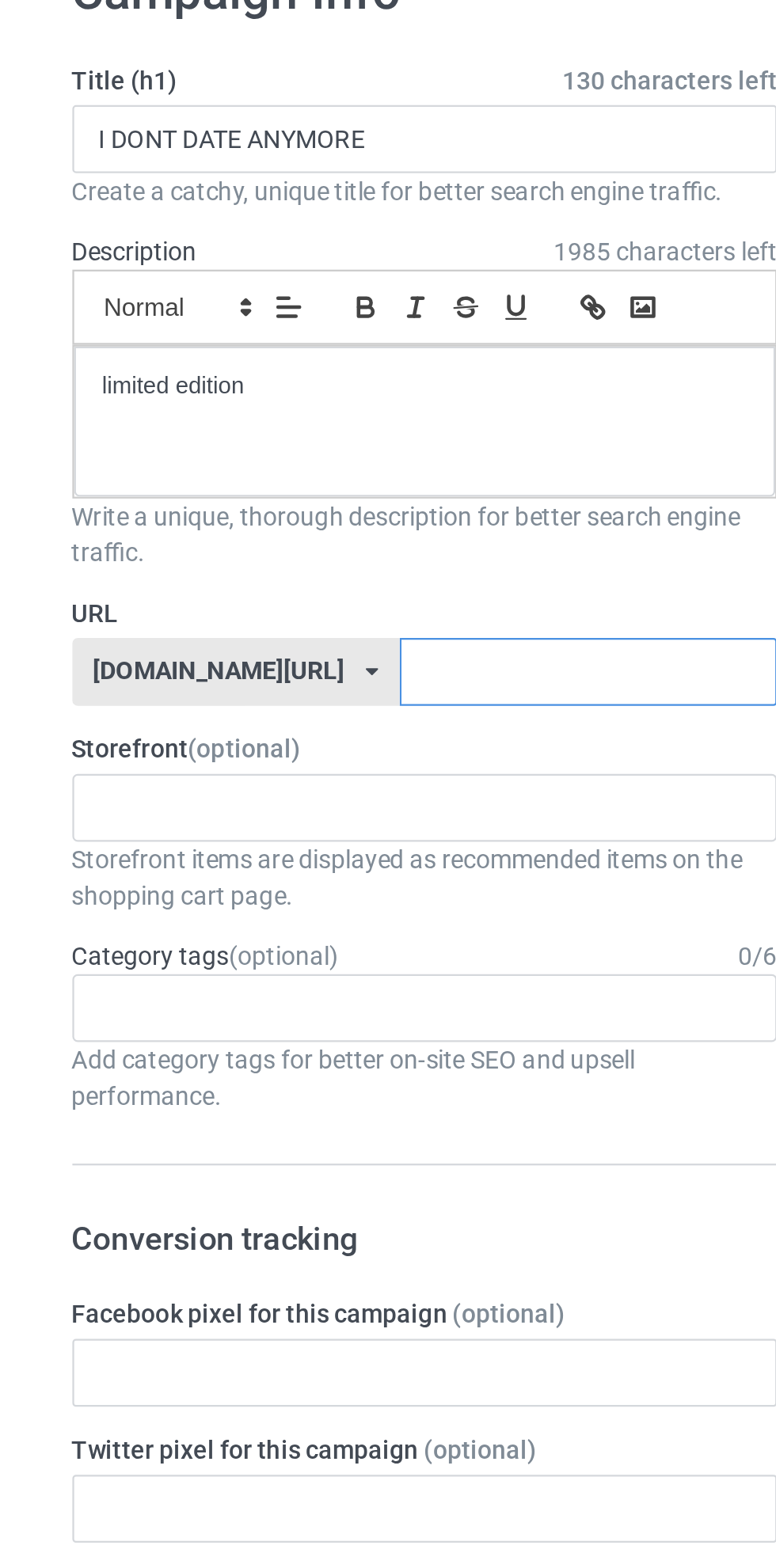
click at [300, 389] on input "text" at bounding box center [330, 394] width 167 height 30
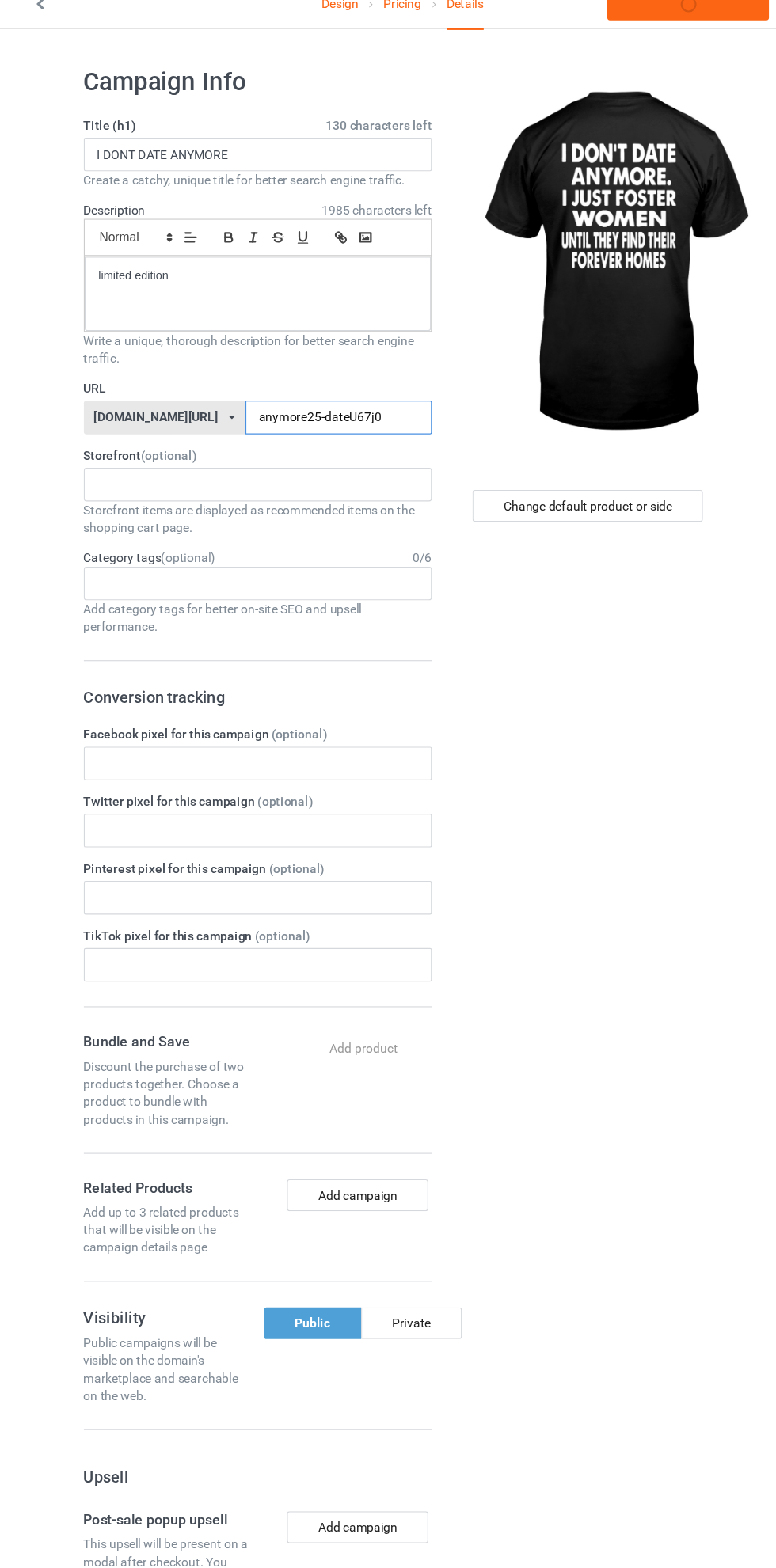
type input "anymore25-dateU67j09"
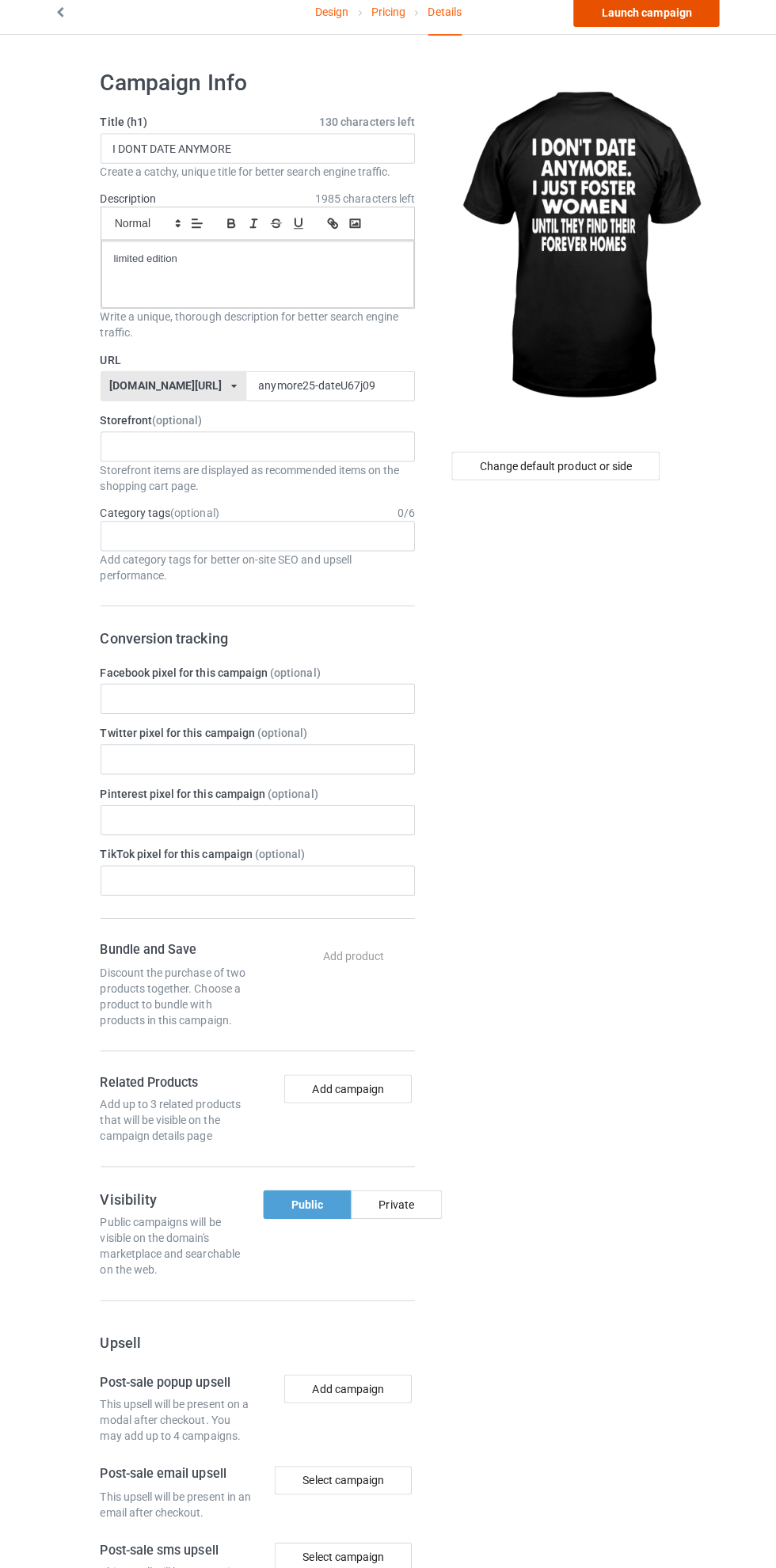
click at [694, 31] on link "Launch campaign" at bounding box center [643, 24] width 145 height 29
